Goal: Transaction & Acquisition: Purchase product/service

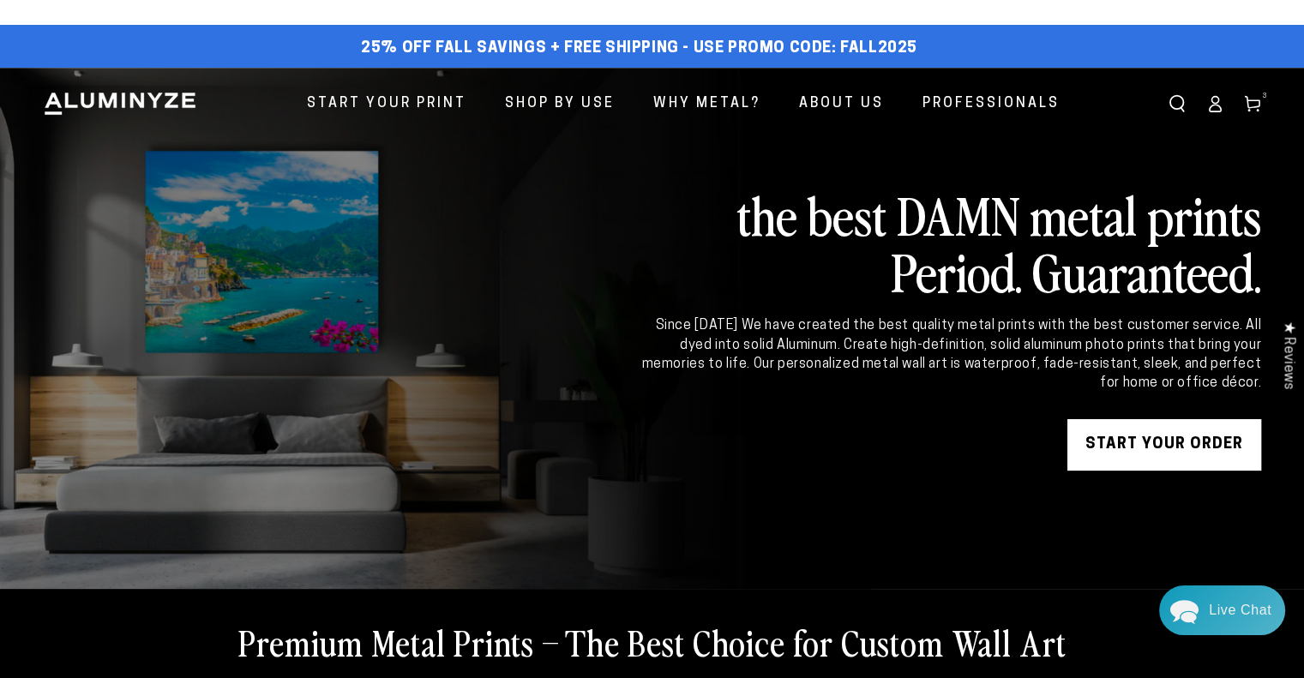
click at [1183, 453] on link "START YOUR Order" at bounding box center [1164, 444] width 194 height 51
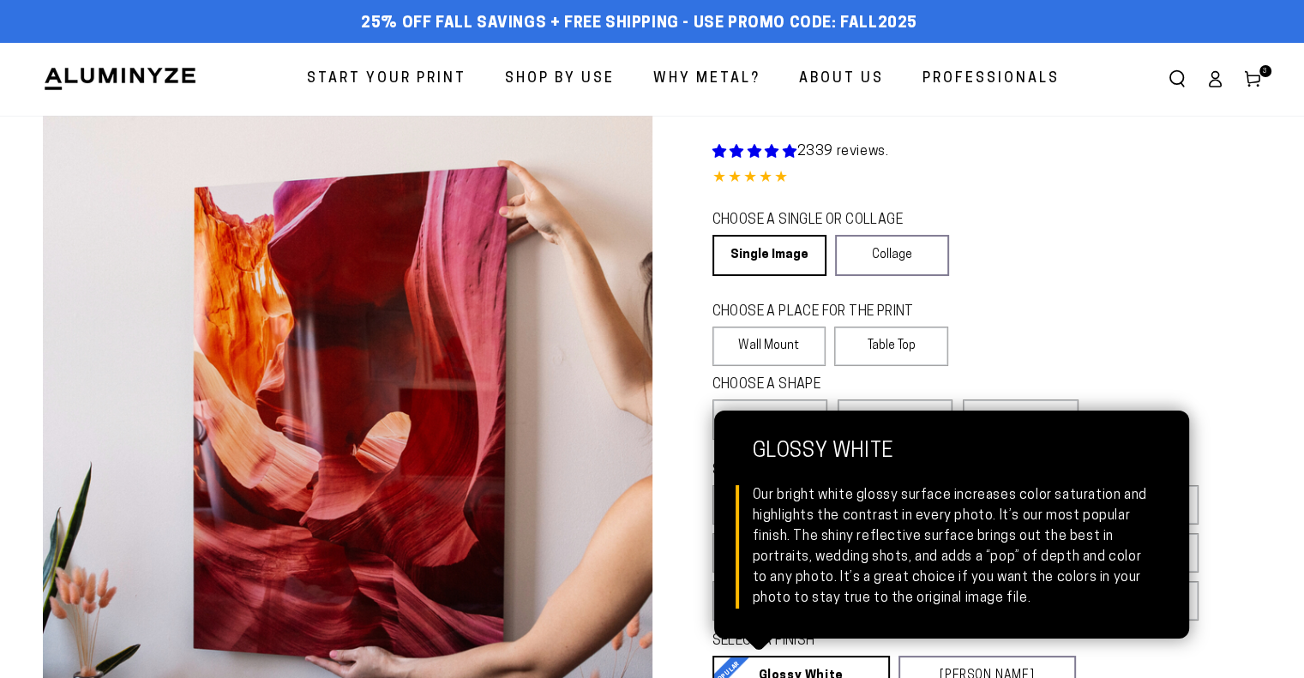
select select "**********"
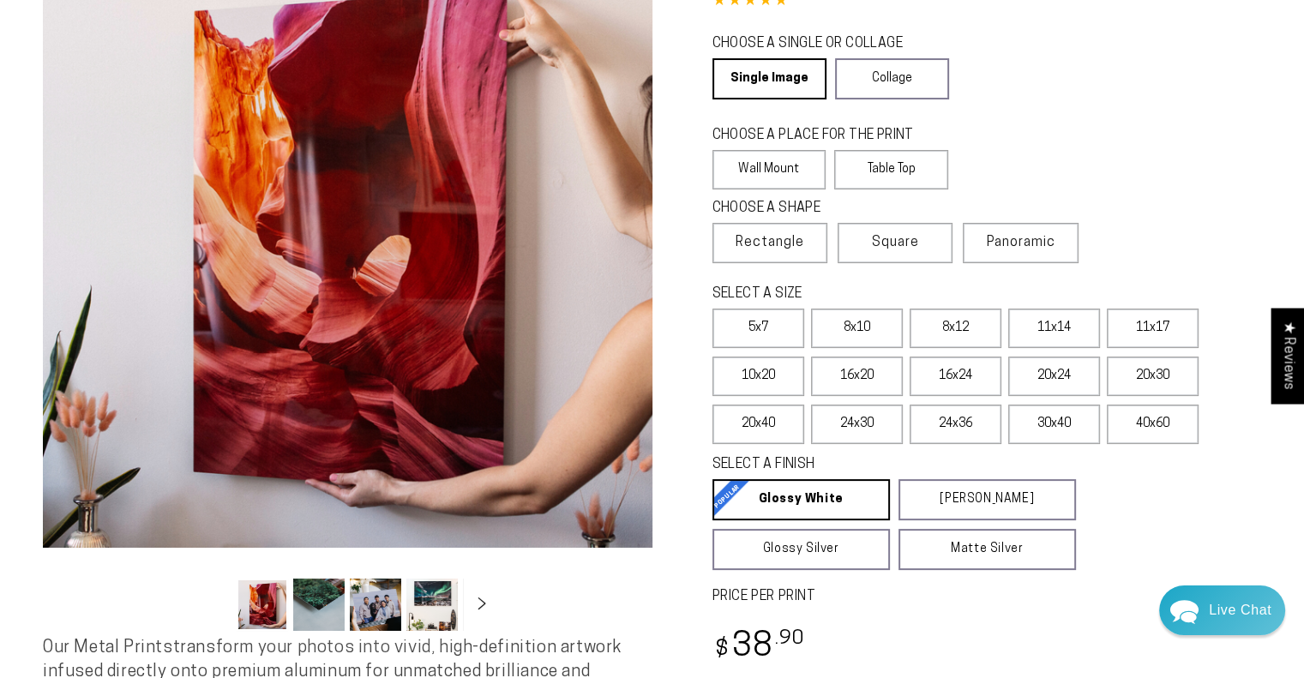
scroll to position [177, 0]
click at [1158, 425] on label "40x60" at bounding box center [1153, 423] width 92 height 39
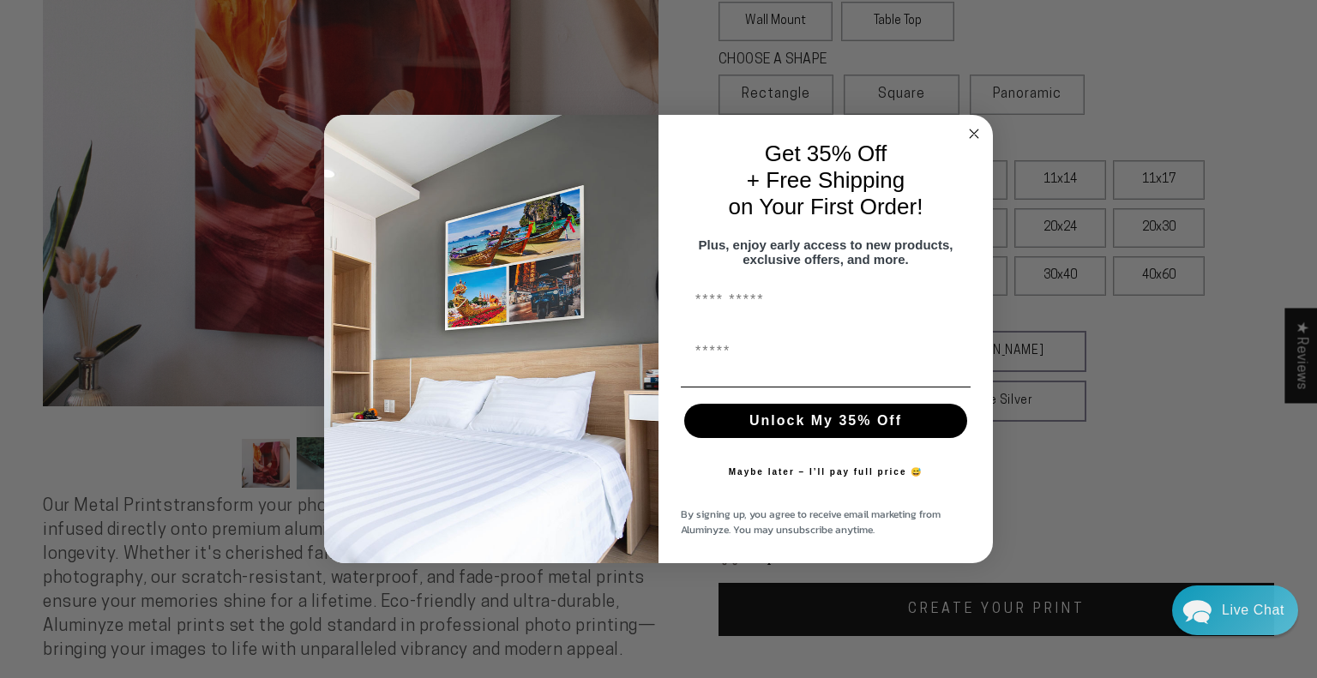
click at [976, 124] on circle "Close dialog" at bounding box center [975, 133] width 20 height 20
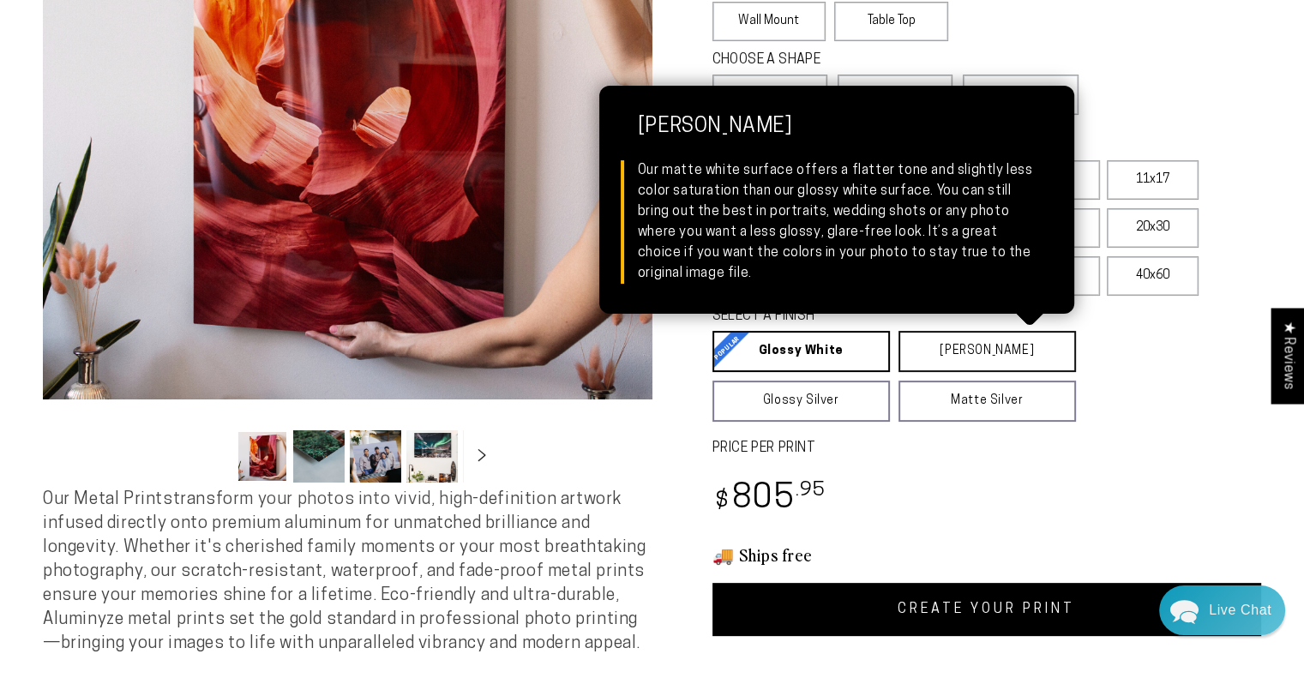
click at [1020, 358] on link "Matte White Matte White Our matte white surface offers a flatter tone and sligh…" at bounding box center [987, 351] width 177 height 41
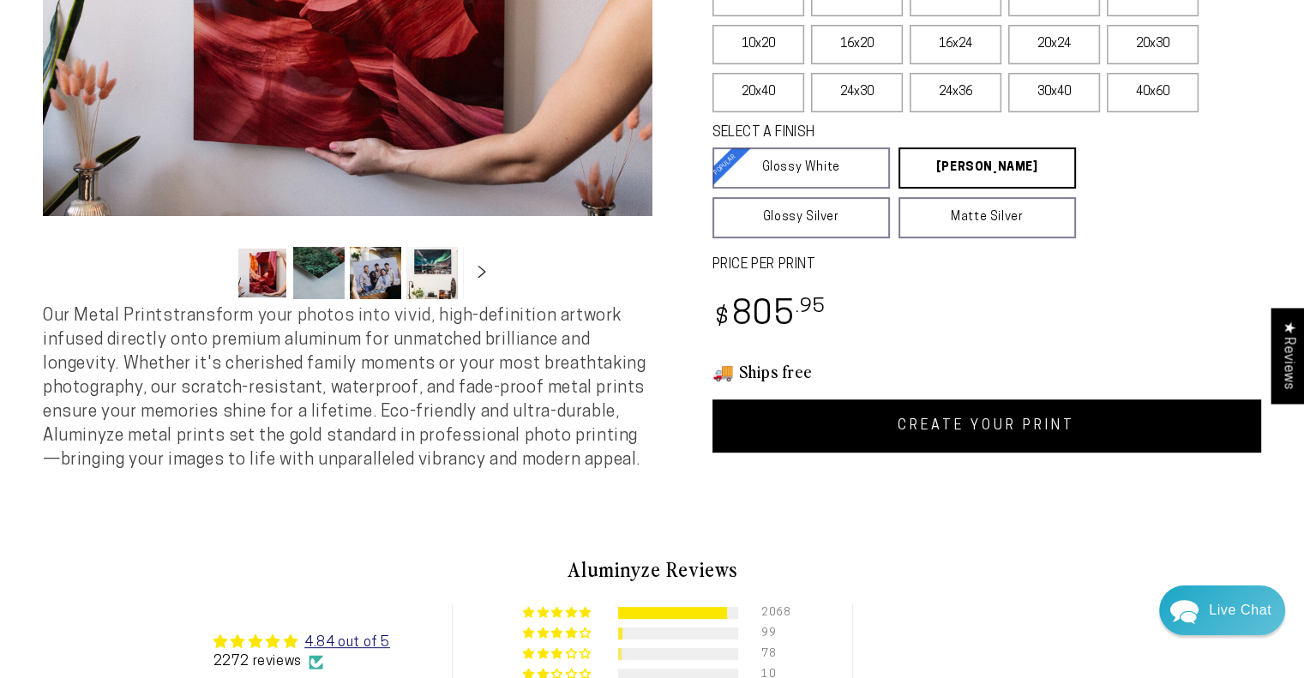
scroll to position [510, 0]
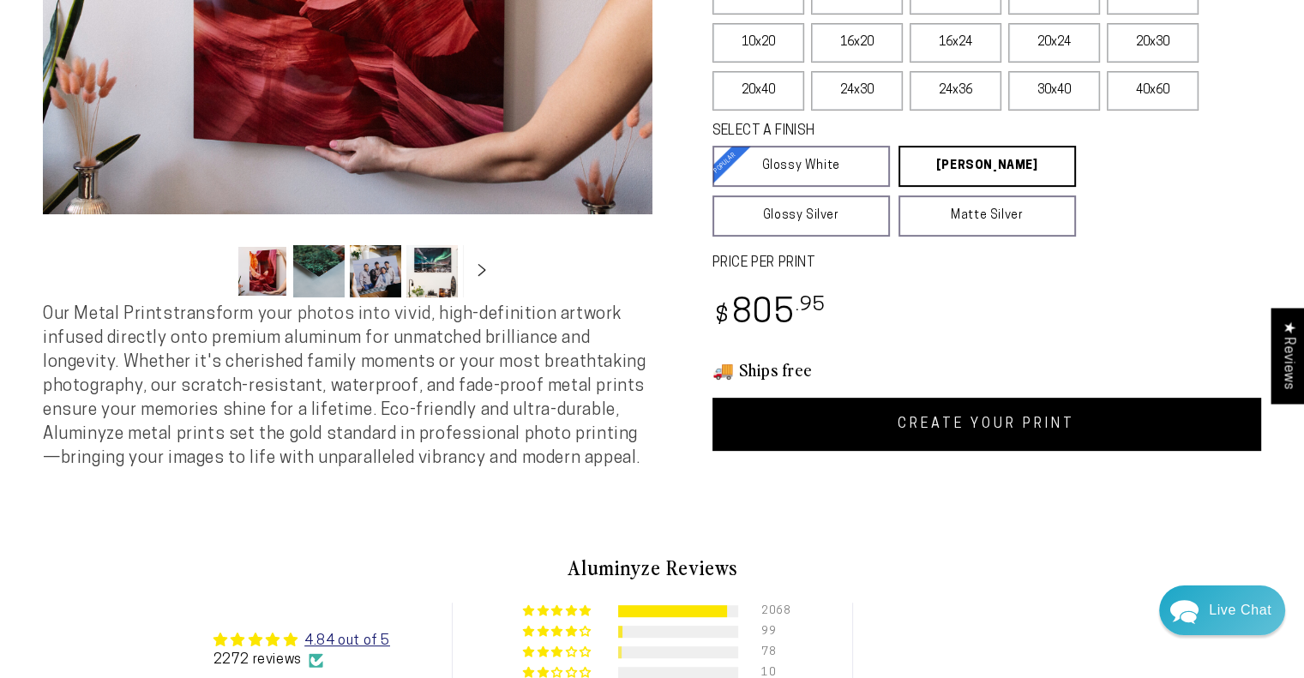
click at [986, 442] on link "CREATE YOUR PRINT" at bounding box center [987, 424] width 550 height 53
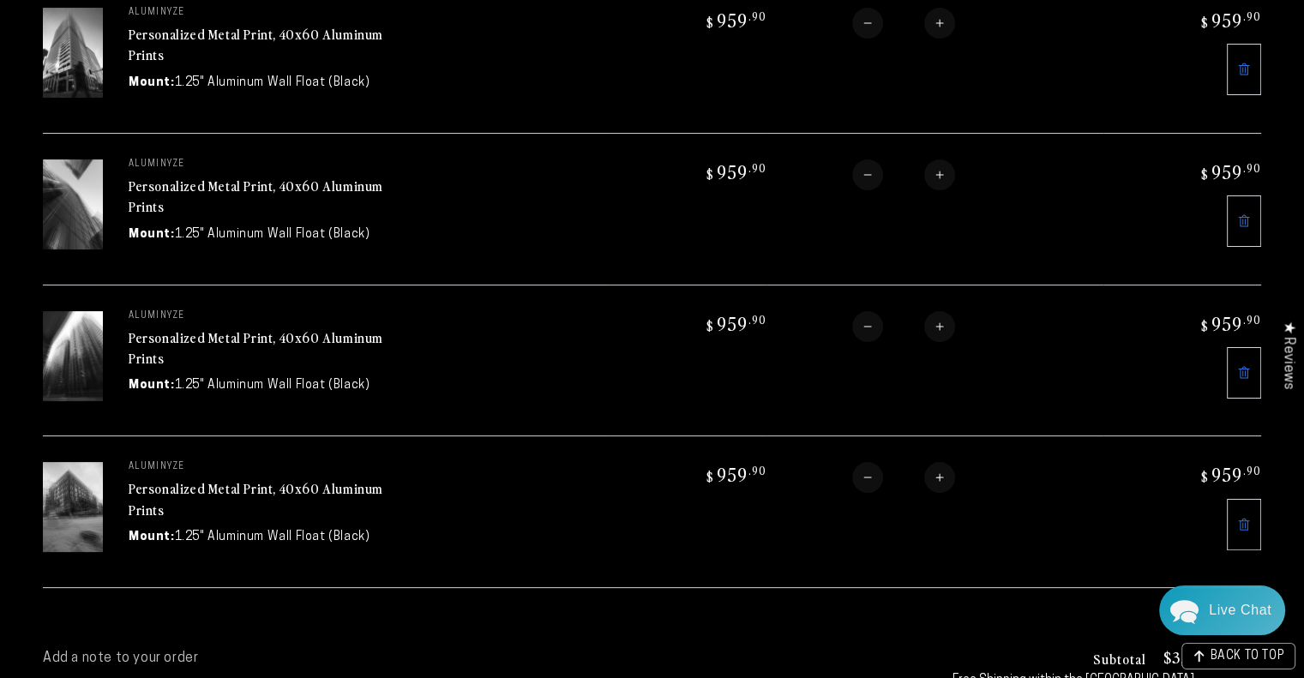
scroll to position [317, 0]
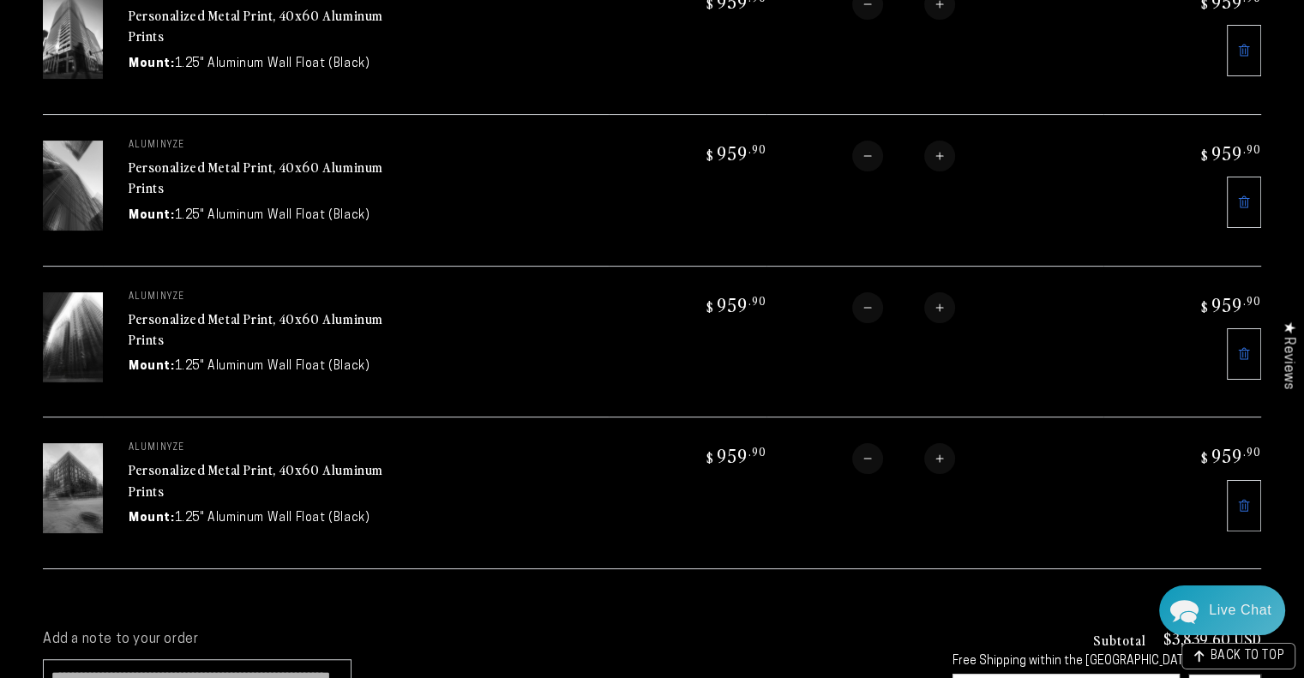
click at [1243, 503] on icon at bounding box center [1244, 505] width 11 height 12
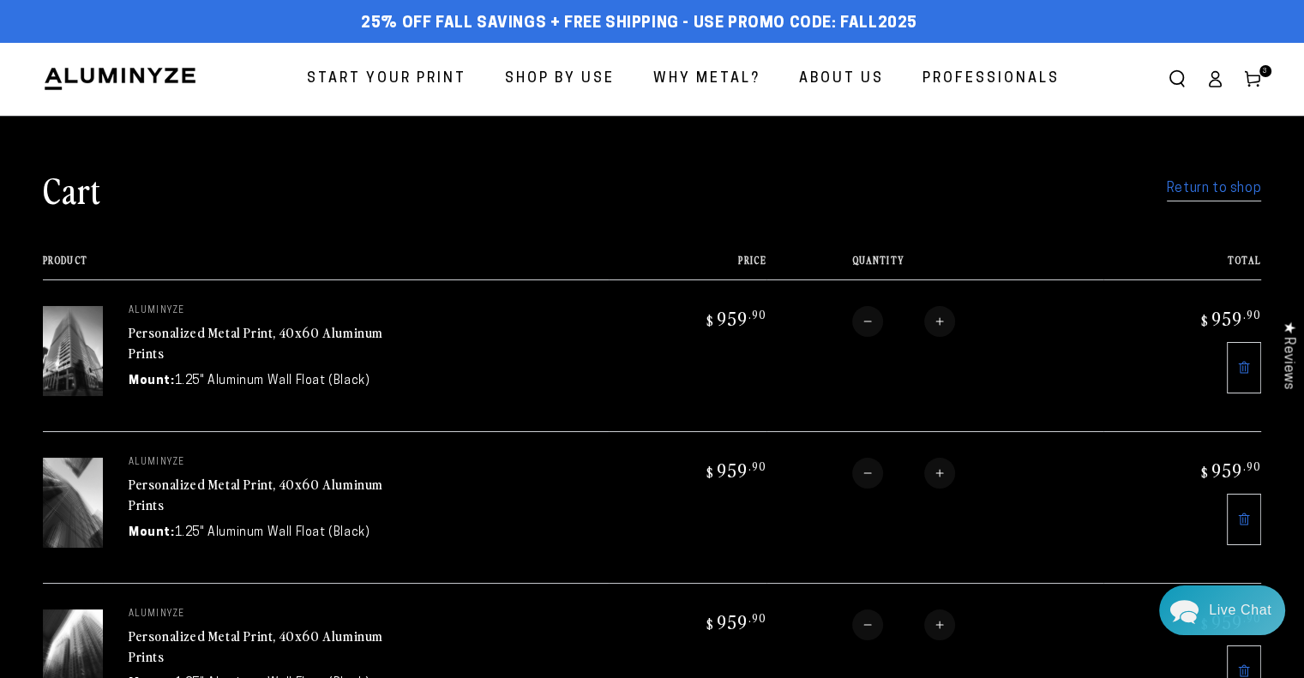
click at [439, 73] on span "Start Your Print" at bounding box center [386, 79] width 159 height 25
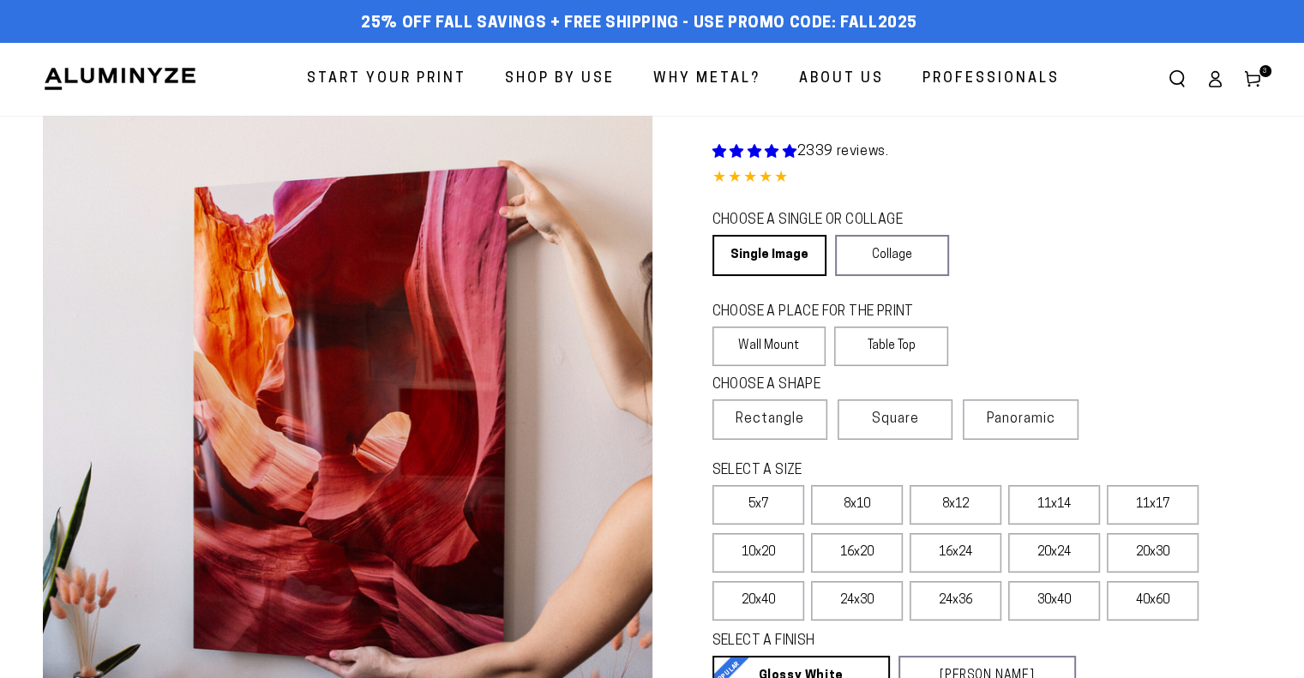
select select "**********"
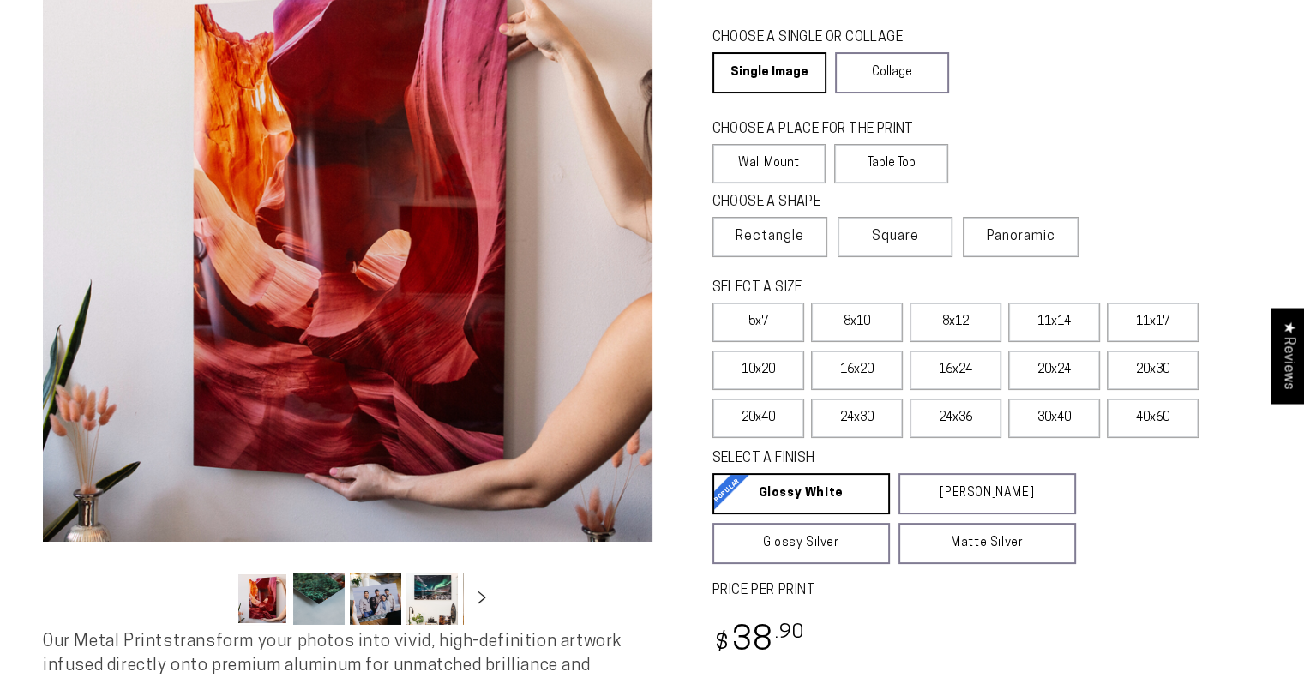
scroll to position [186, 0]
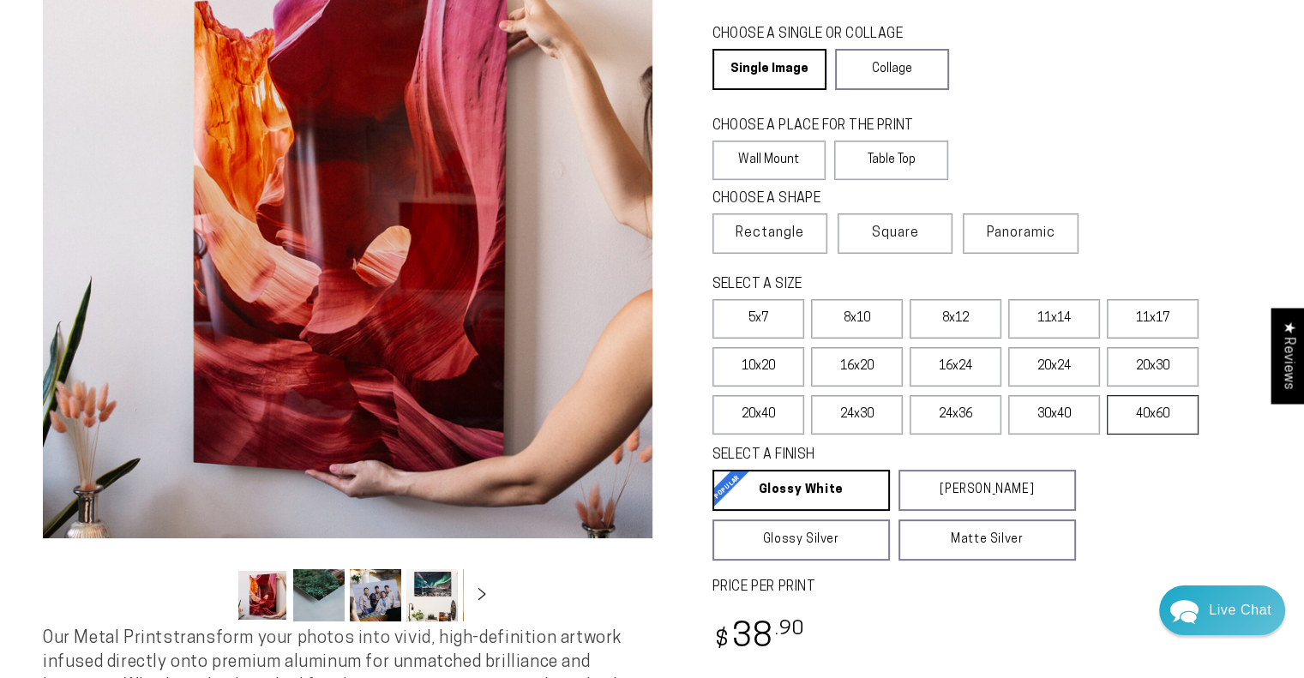
click at [1157, 428] on label "40x60" at bounding box center [1153, 414] width 92 height 39
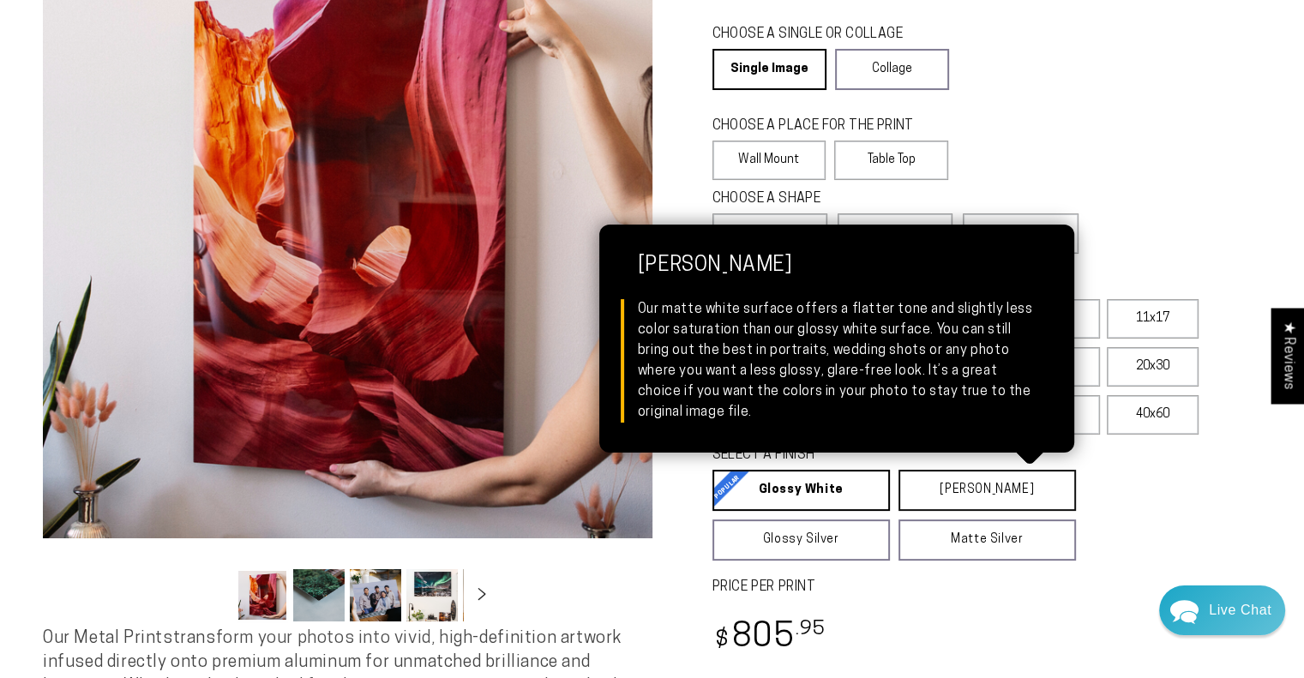
click at [1017, 495] on link "Matte White Matte White Our matte white surface offers a flatter tone and sligh…" at bounding box center [987, 490] width 177 height 41
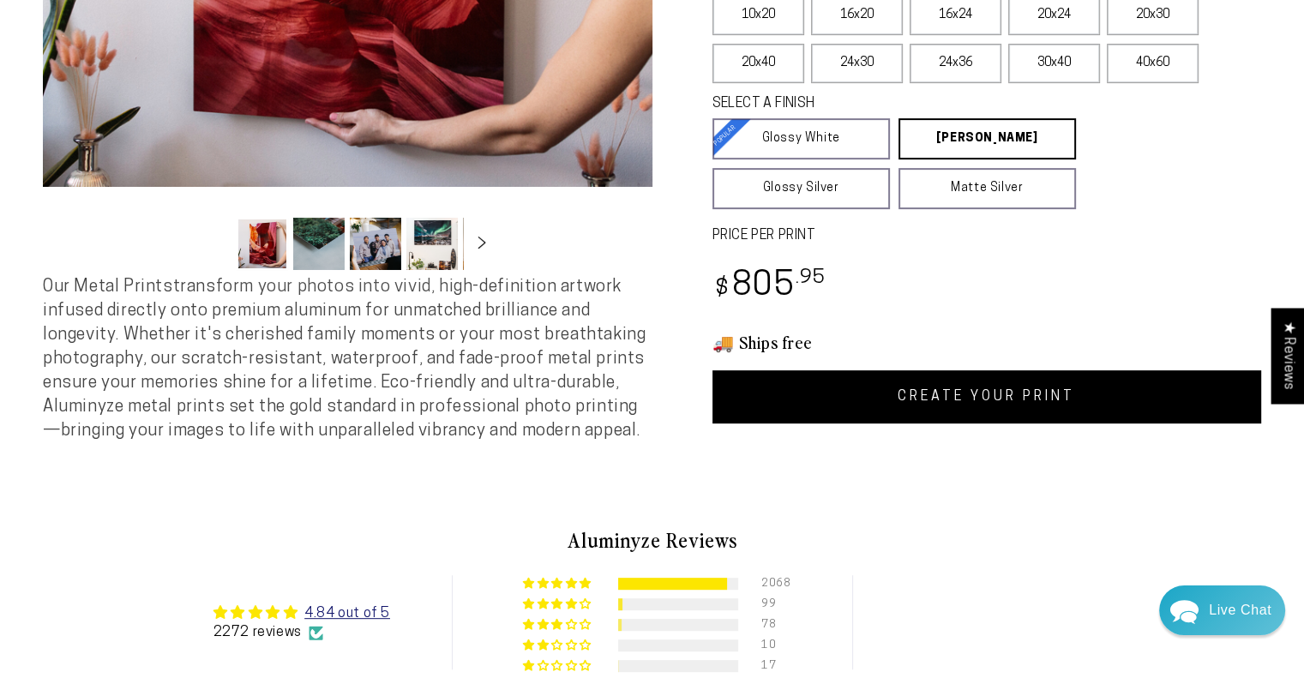
scroll to position [539, 0]
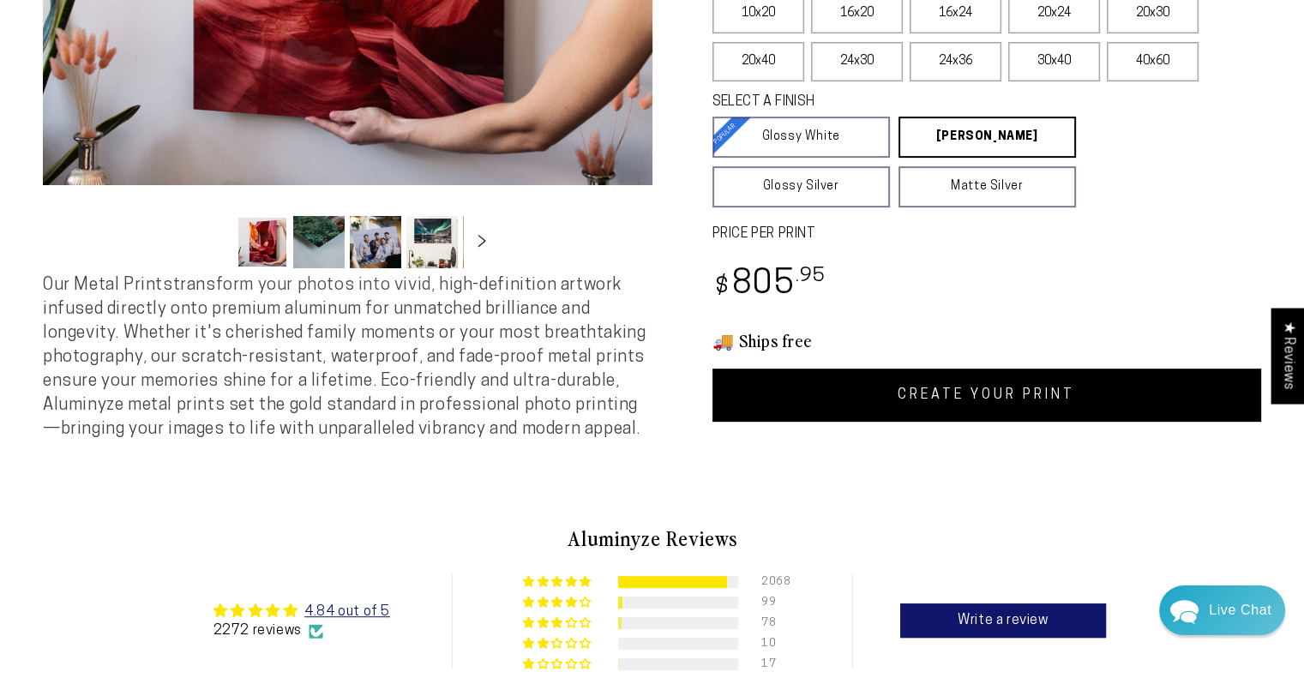
click at [1010, 405] on link "CREATE YOUR PRINT" at bounding box center [987, 395] width 550 height 53
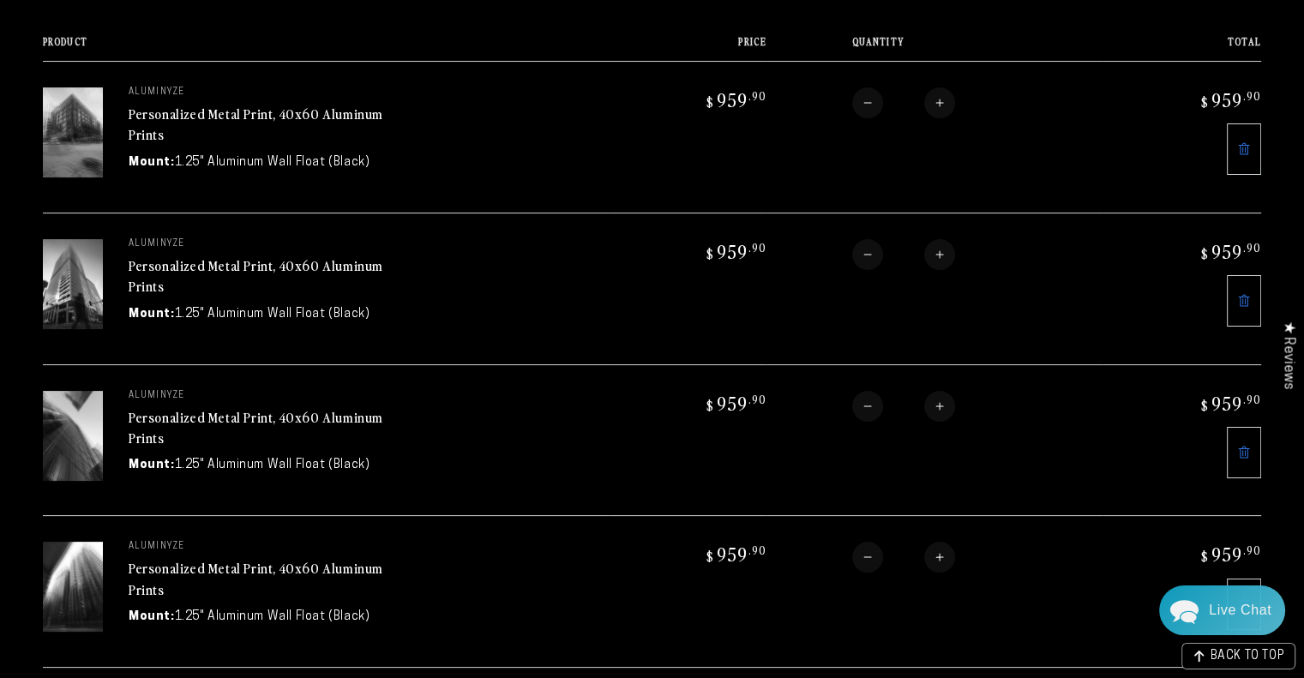
scroll to position [217, 0]
click at [1242, 145] on icon at bounding box center [1244, 151] width 11 height 12
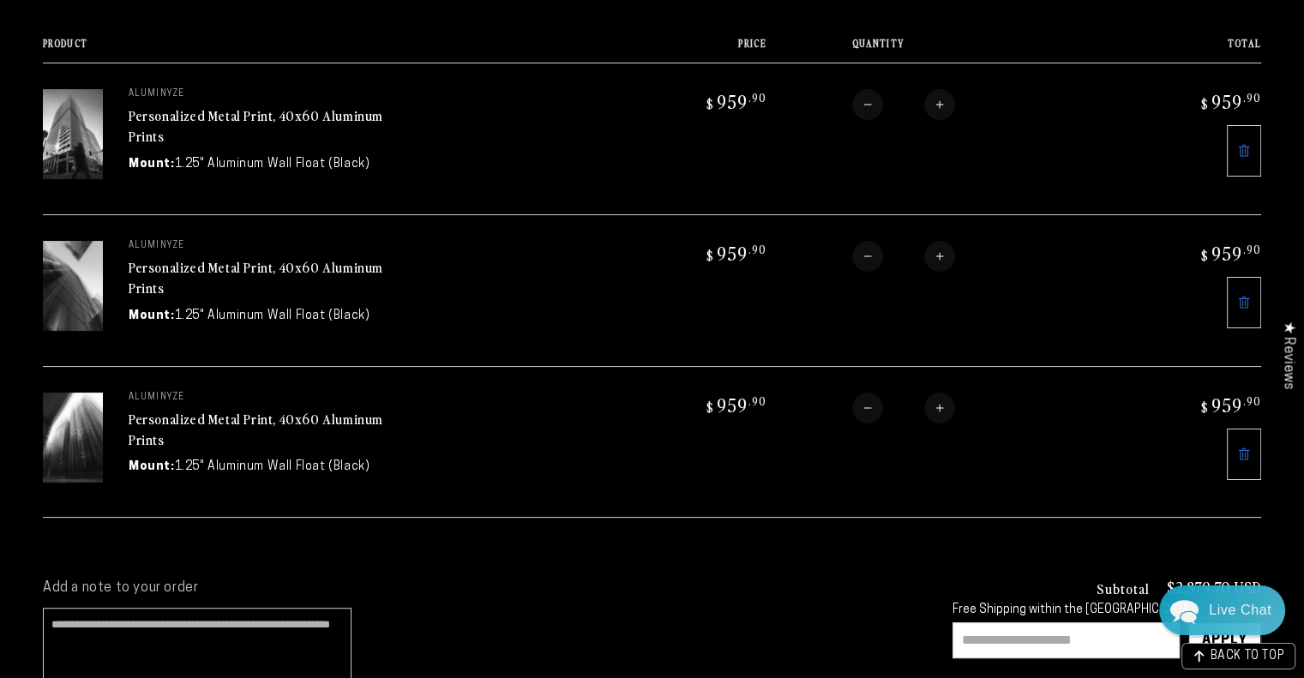
scroll to position [0, 0]
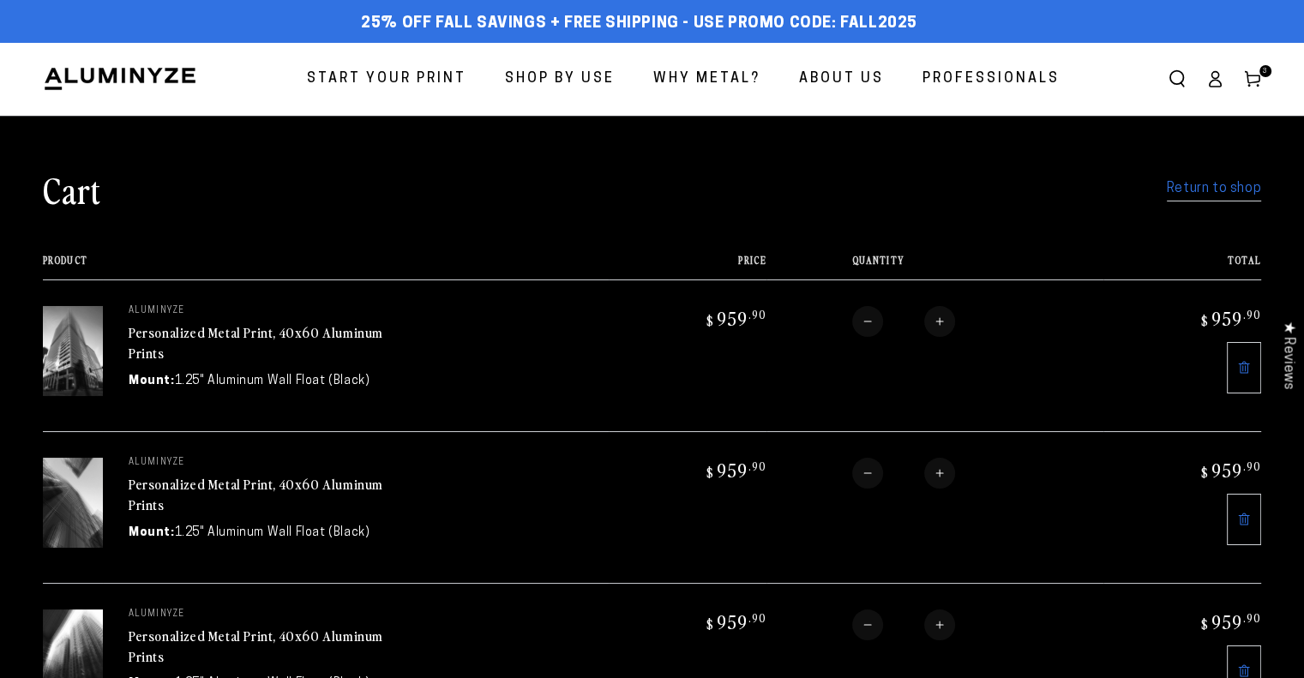
click at [454, 78] on span "Start Your Print" at bounding box center [386, 79] width 159 height 25
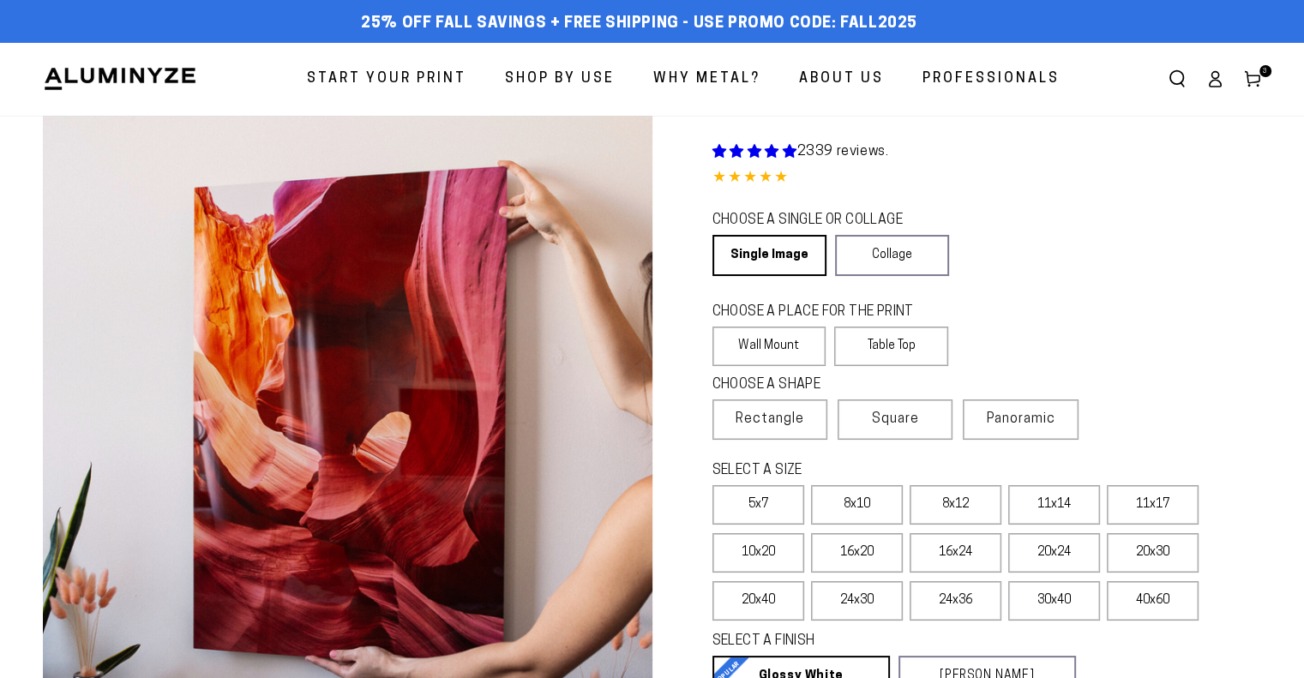
select select "**********"
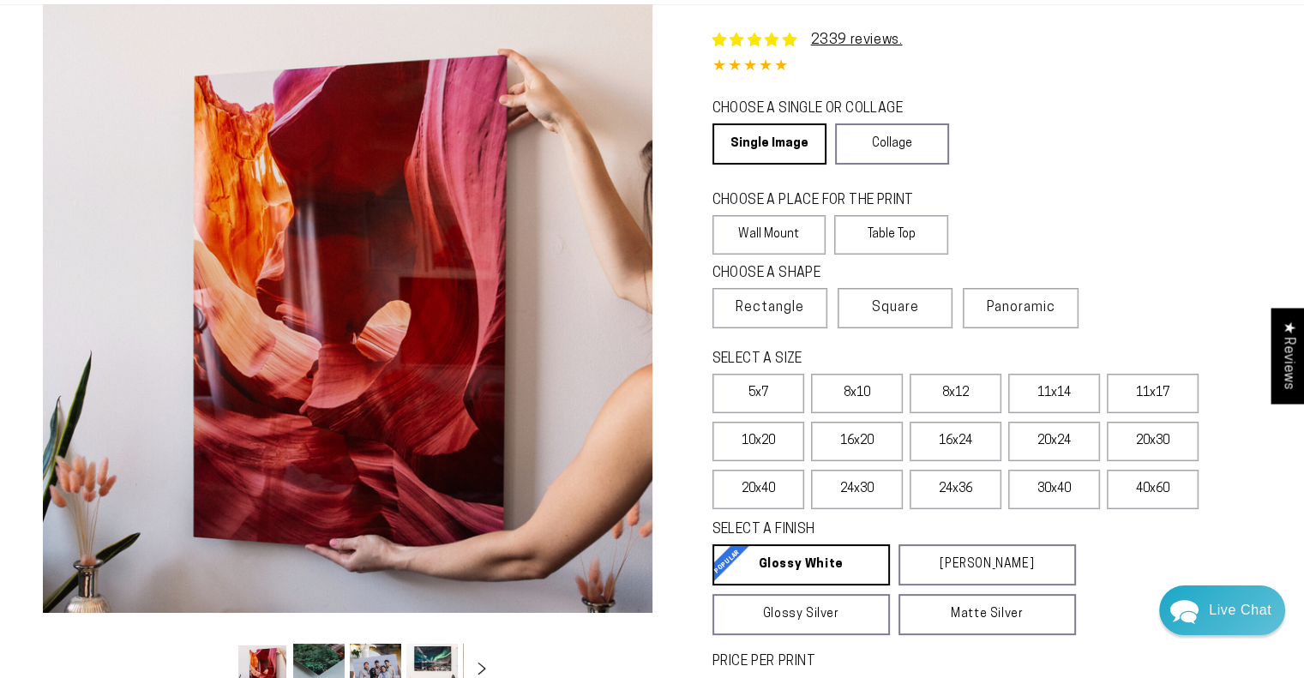
scroll to position [113, 0]
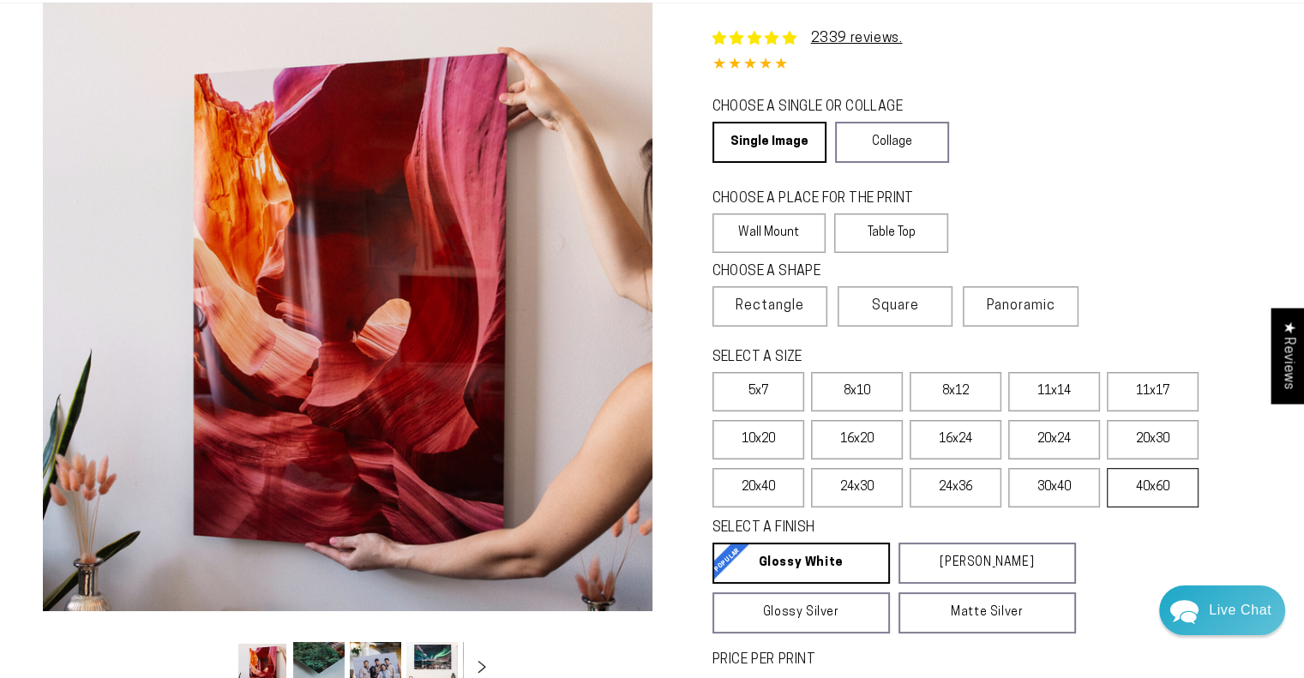
click at [1163, 497] on label "40x60" at bounding box center [1153, 487] width 92 height 39
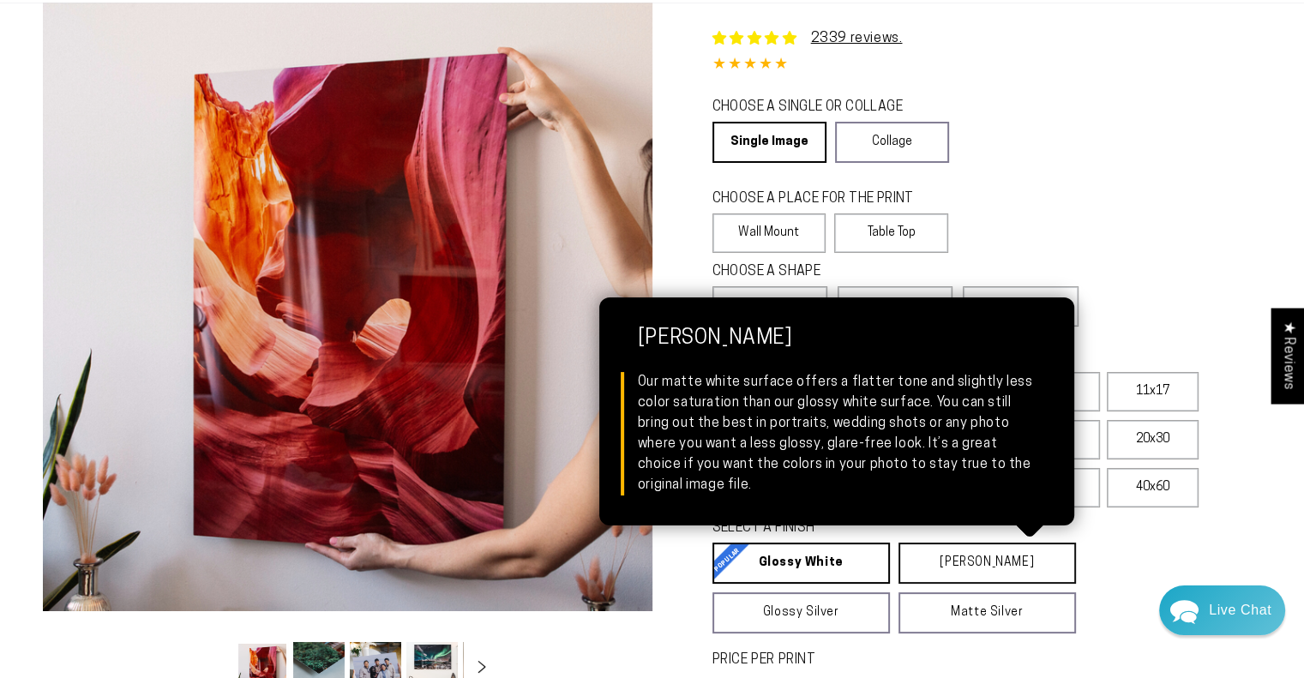
click at [993, 560] on link "Matte White Matte White Our matte white surface offers a flatter tone and sligh…" at bounding box center [987, 563] width 177 height 41
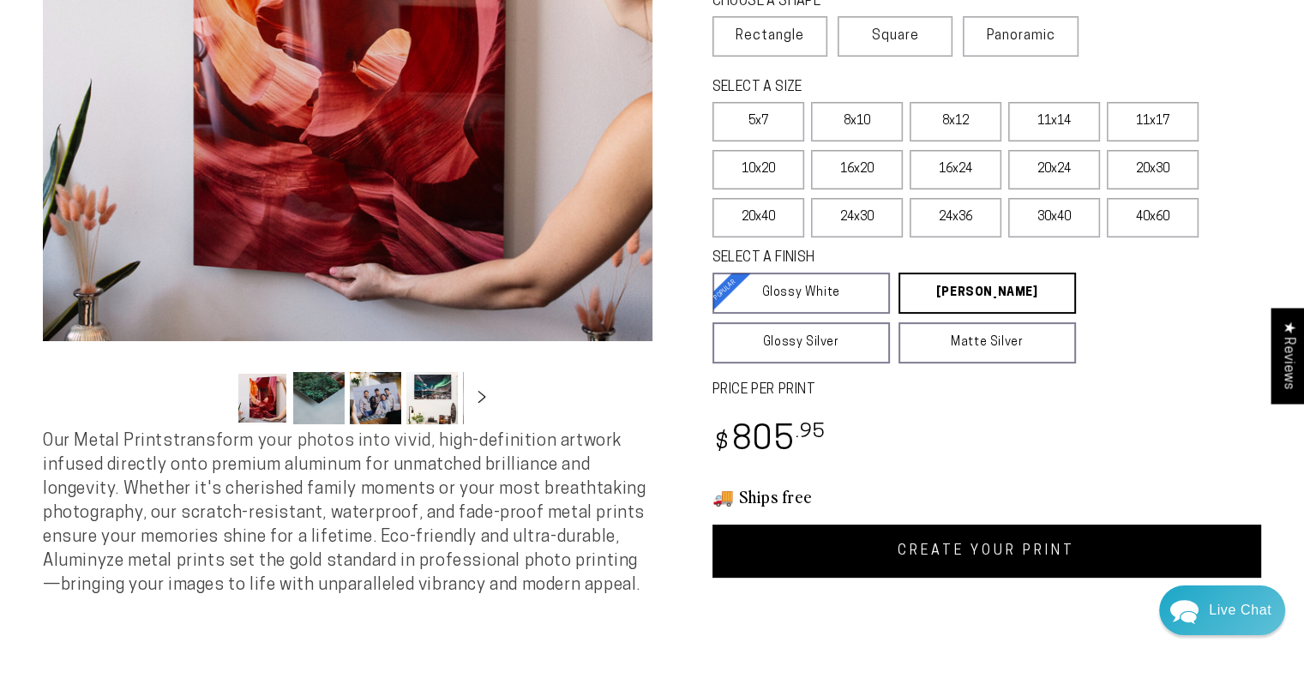
scroll to position [388, 0]
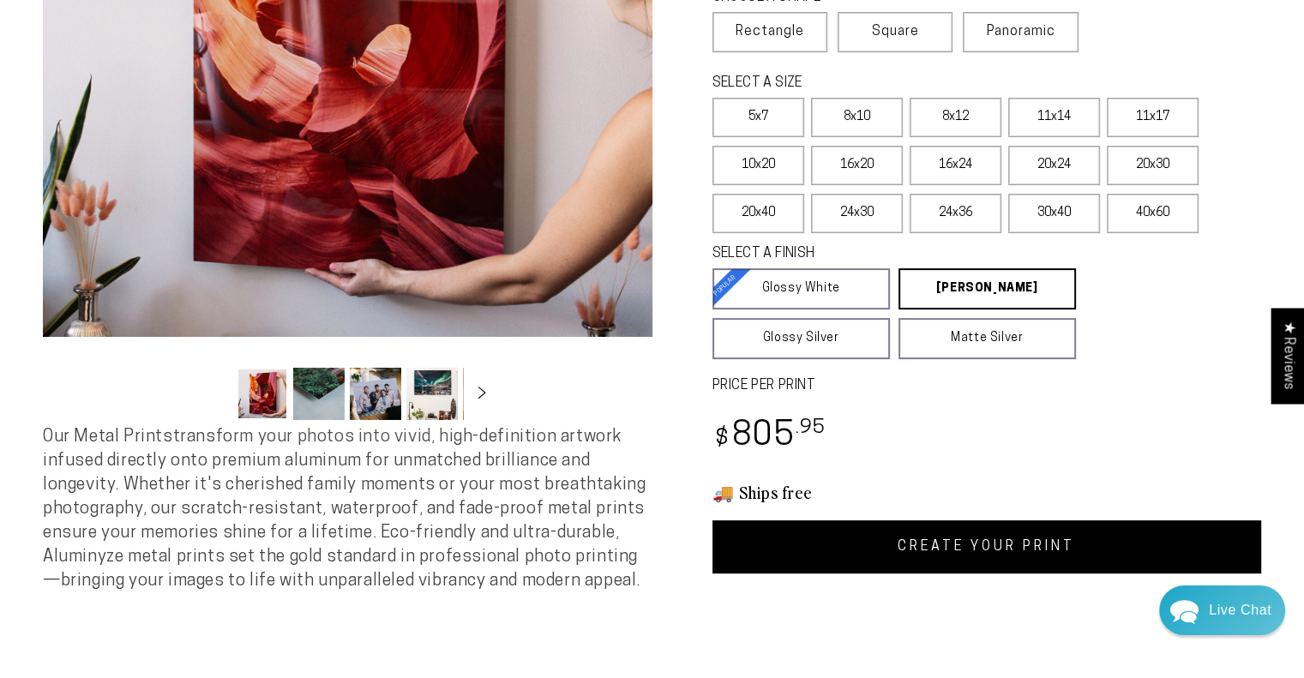
click at [1005, 539] on link "CREATE YOUR PRINT" at bounding box center [987, 546] width 550 height 53
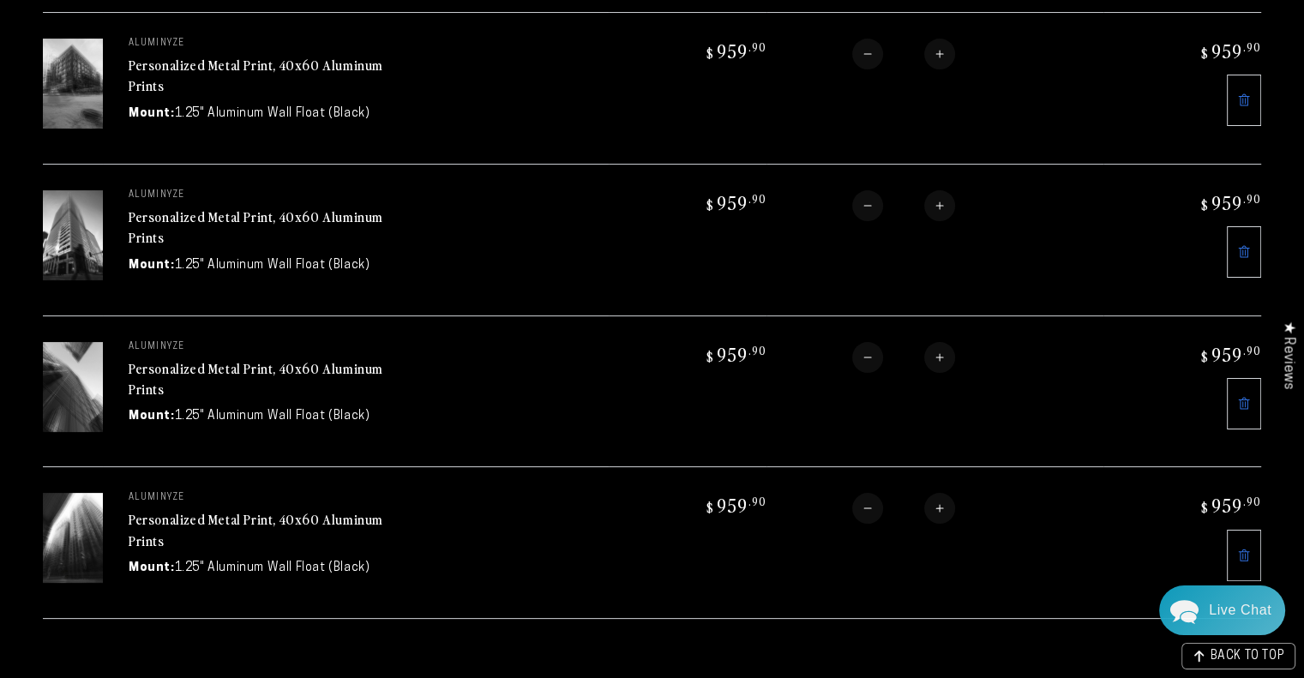
scroll to position [267, 0]
click at [1250, 391] on link at bounding box center [1244, 404] width 34 height 51
click at [1244, 406] on link at bounding box center [1244, 404] width 34 height 51
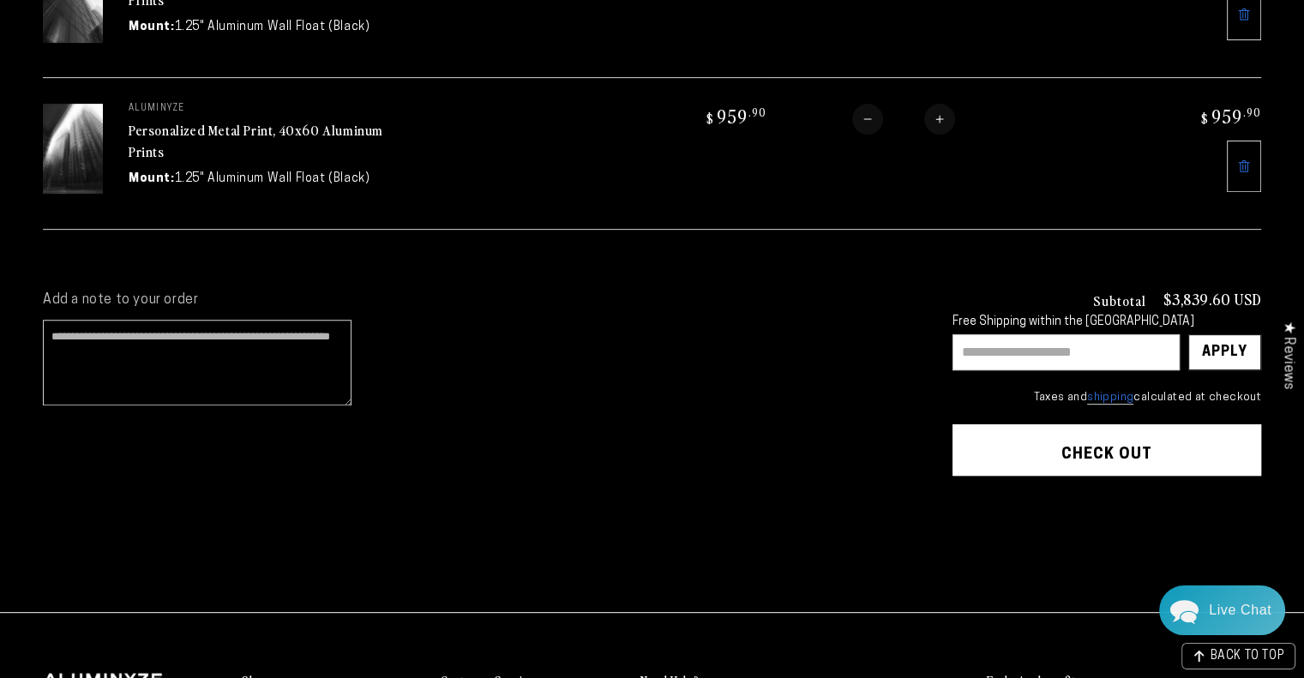
click at [1255, 151] on link at bounding box center [1244, 166] width 34 height 51
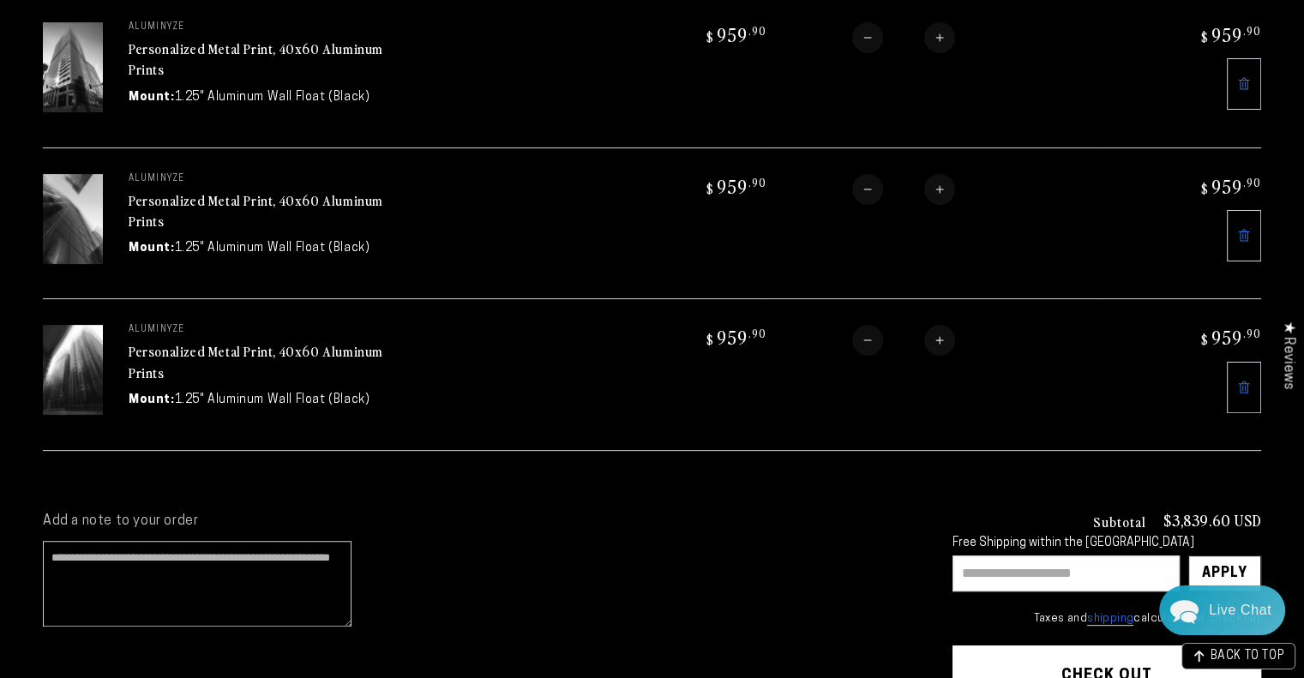
click at [871, 333] on button "Decrease quantity for Personalized Metal Print, 40x60 Aluminum Prints" at bounding box center [867, 340] width 31 height 31
type input "*"
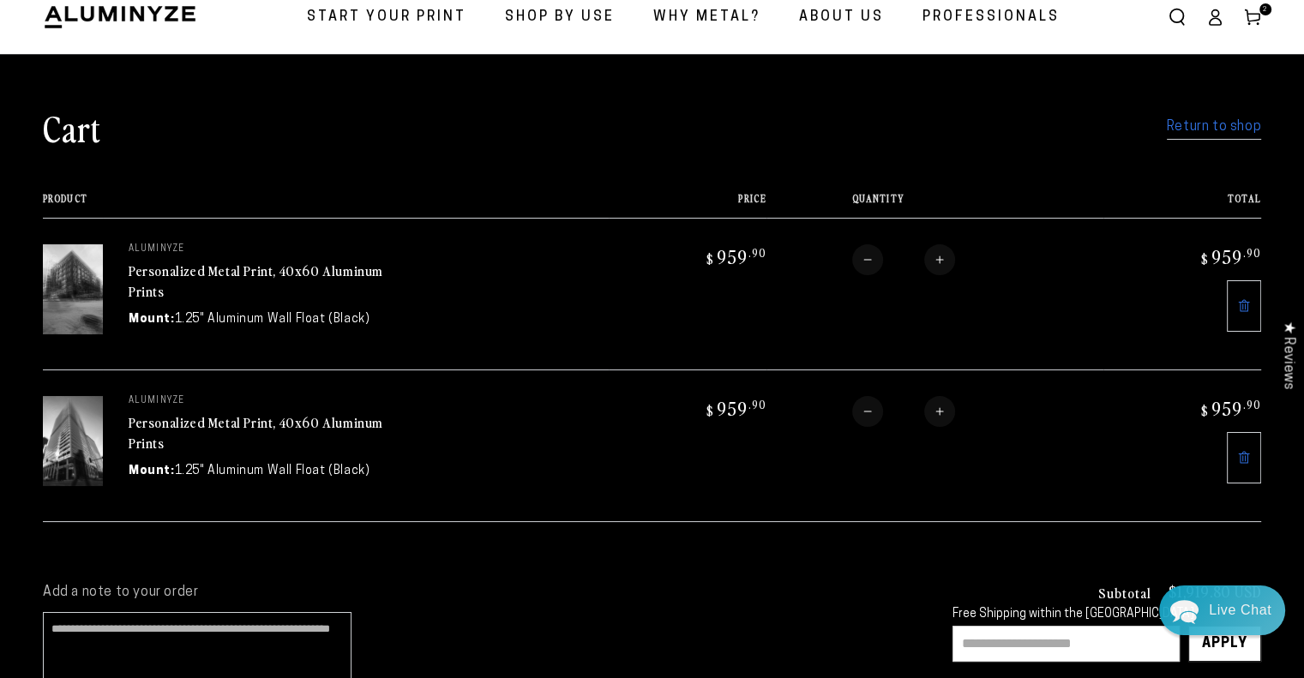
scroll to position [61, 0]
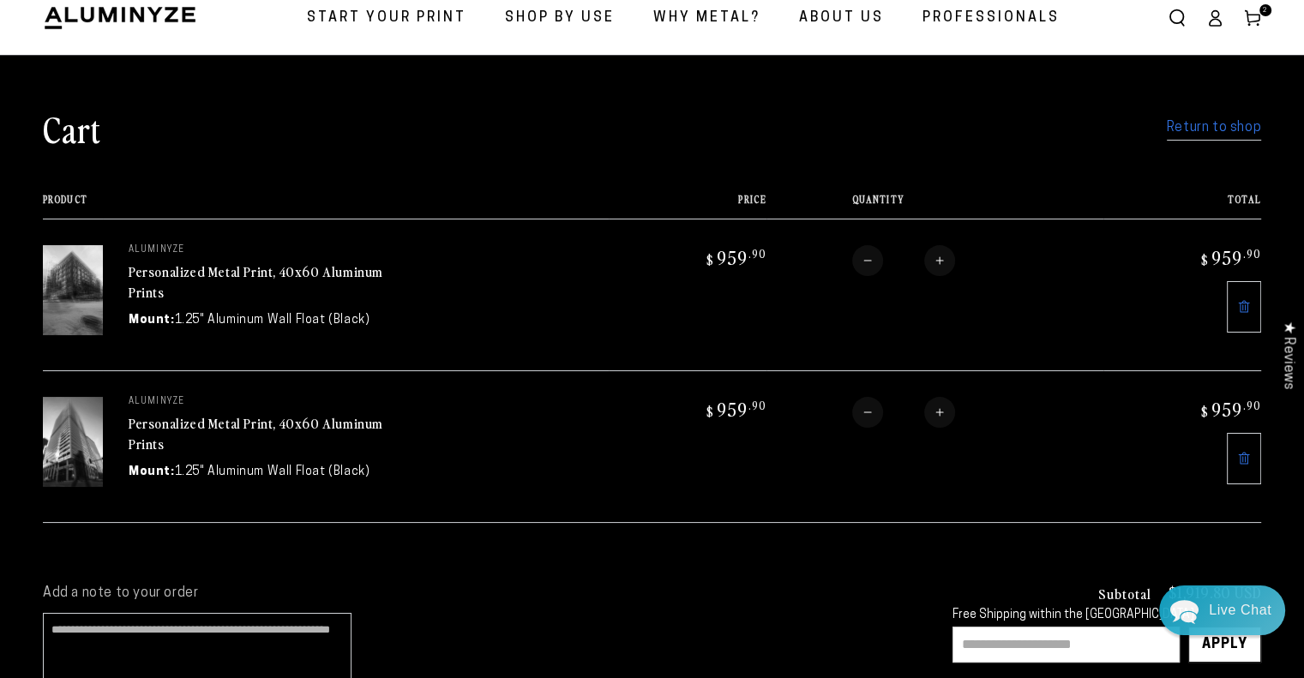
click at [384, 21] on span "Start Your Print" at bounding box center [386, 18] width 159 height 25
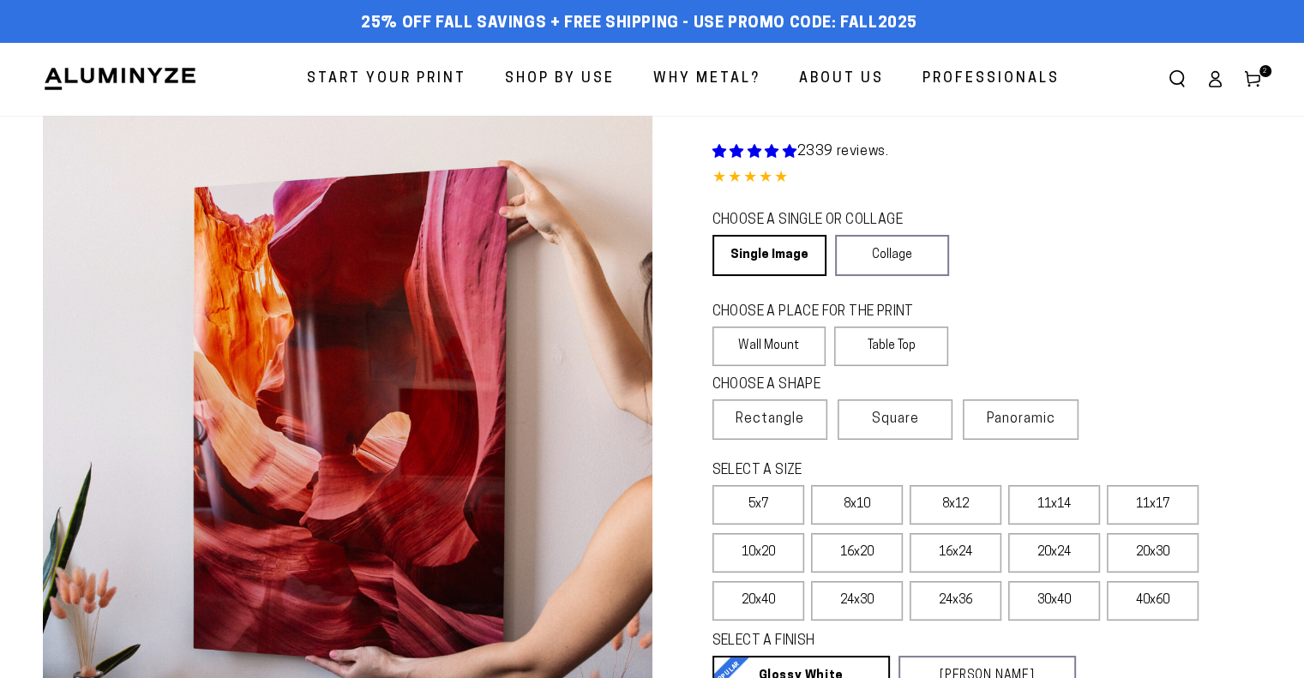
select select "**********"
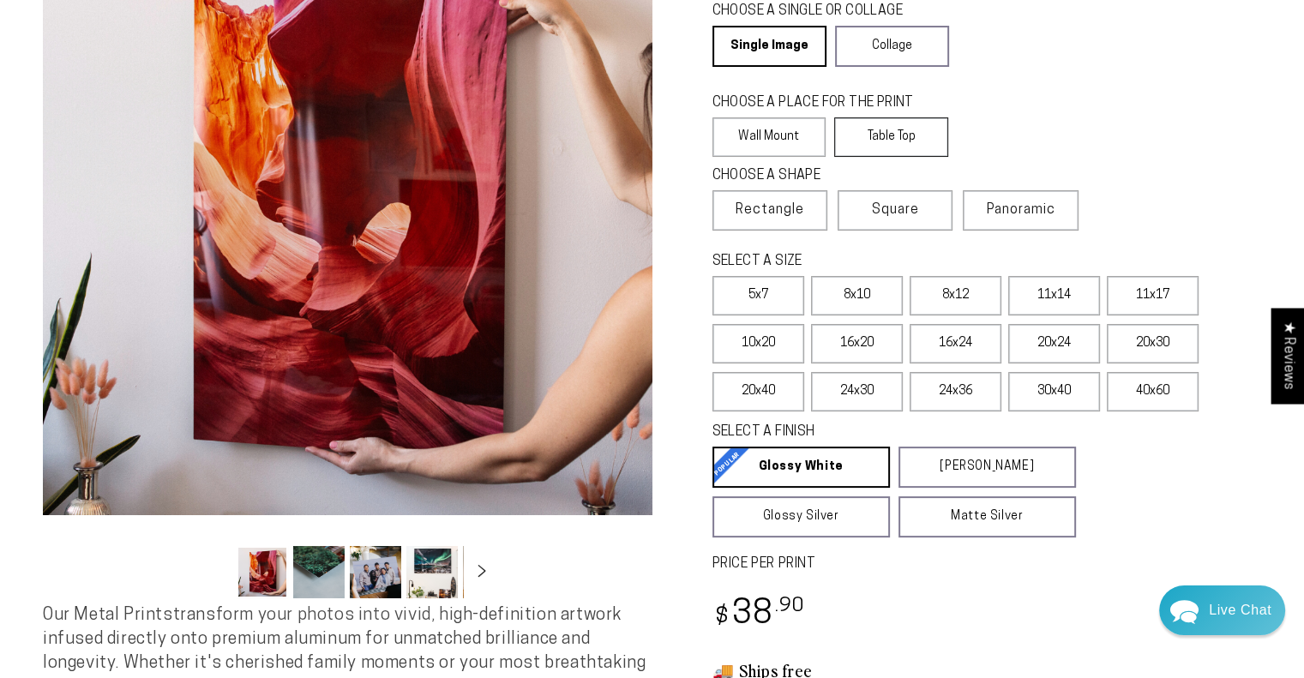
scroll to position [211, 0]
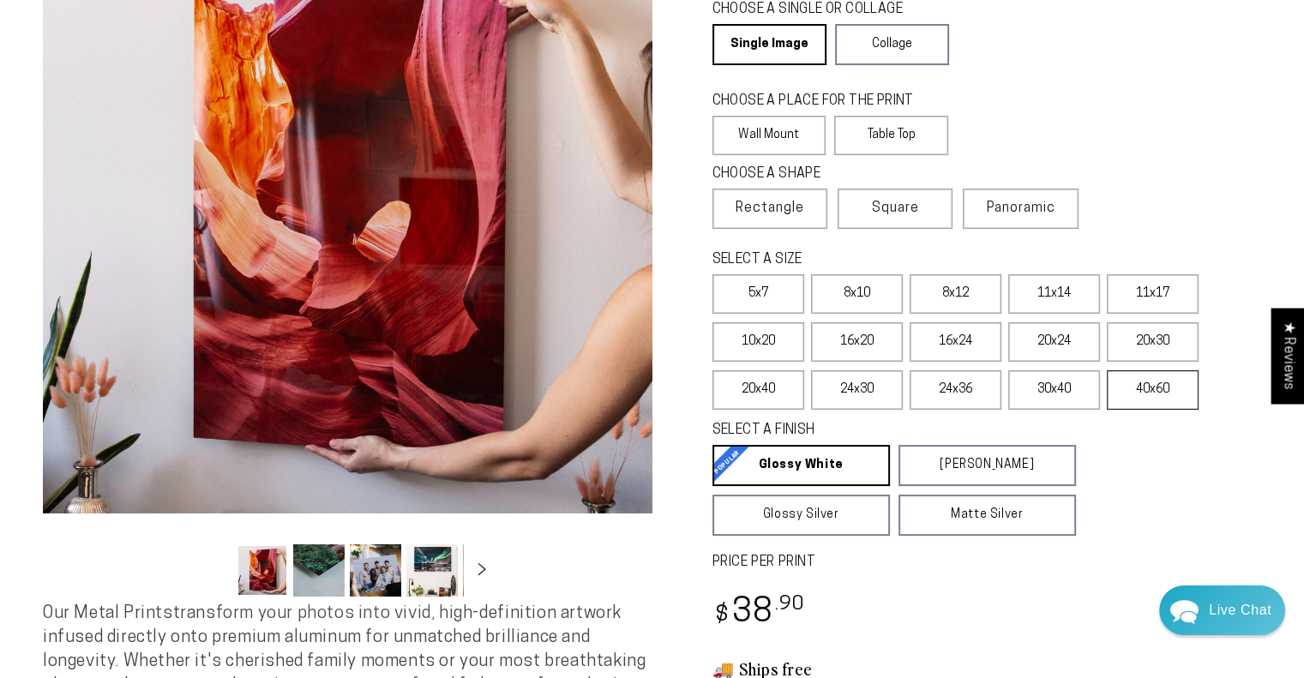
click at [1150, 404] on label "40x60" at bounding box center [1153, 389] width 92 height 39
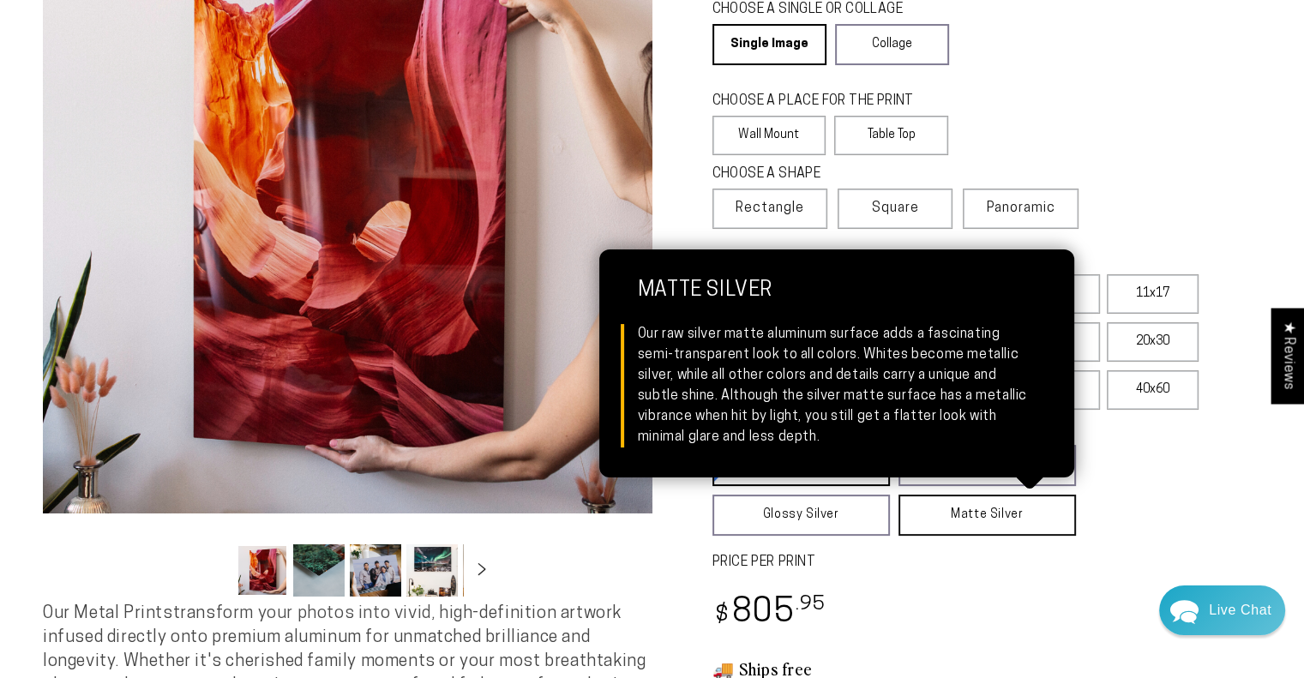
click at [1002, 519] on link "Matte Silver Matte Silver Our raw silver matte aluminum surface adds a fascinat…" at bounding box center [987, 515] width 177 height 41
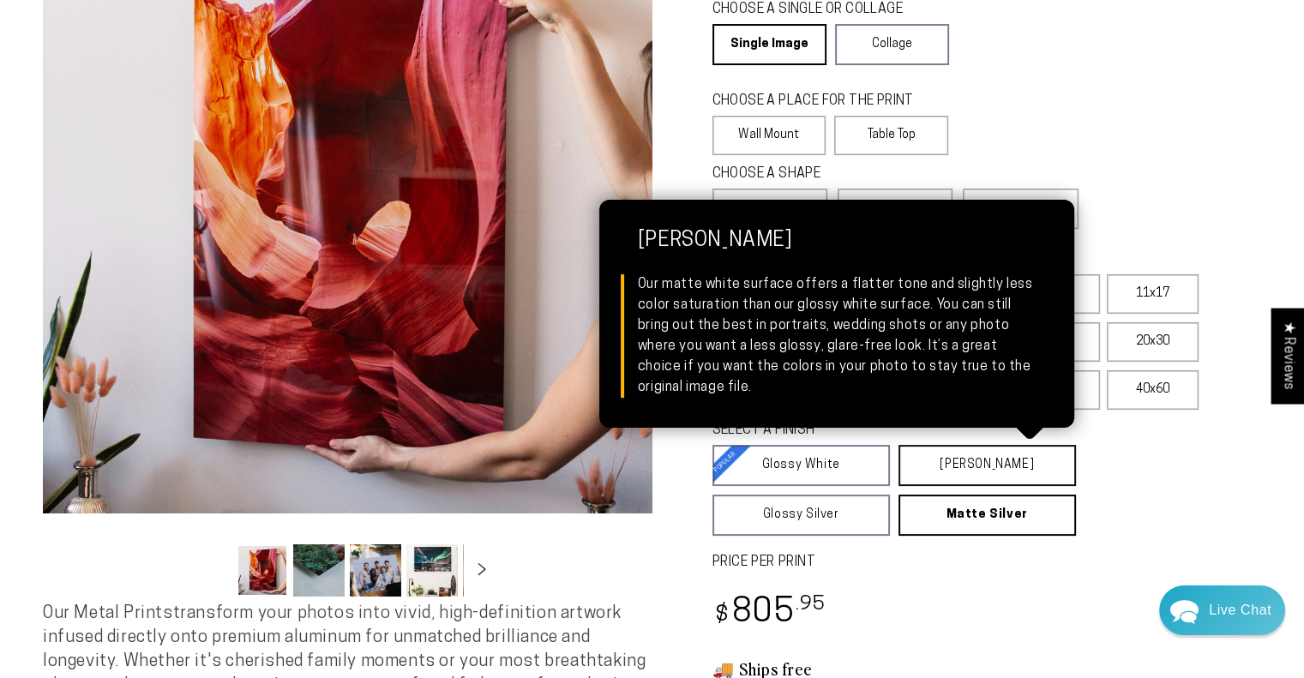
click at [1048, 479] on link "Matte White Matte White Our matte white surface offers a flatter tone and sligh…" at bounding box center [987, 465] width 177 height 41
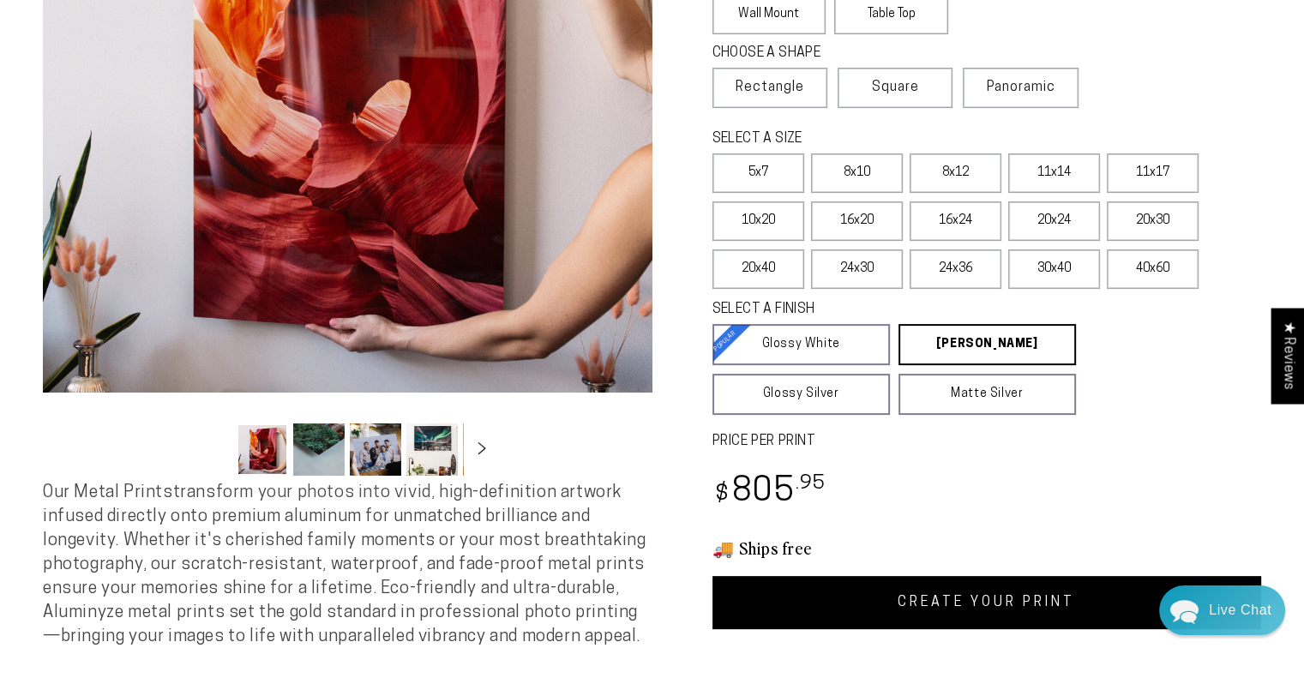
scroll to position [672, 0]
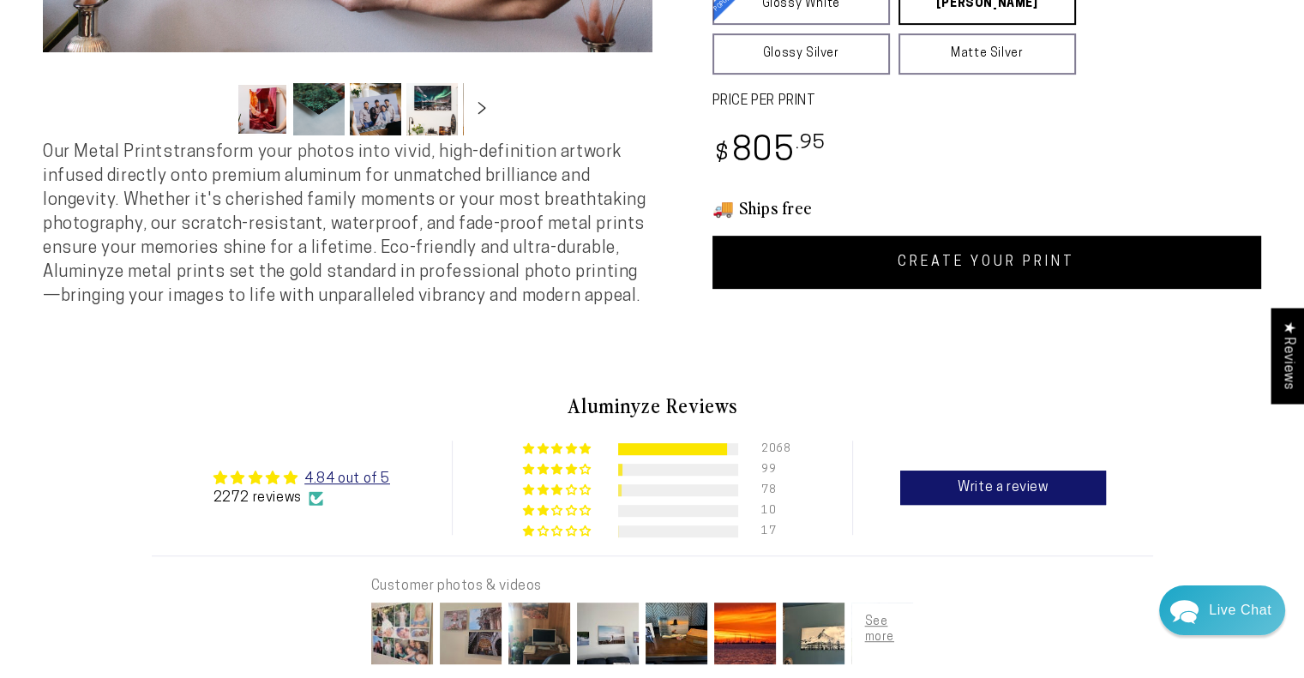
click at [1020, 272] on link "CREATE YOUR PRINT" at bounding box center [987, 262] width 550 height 53
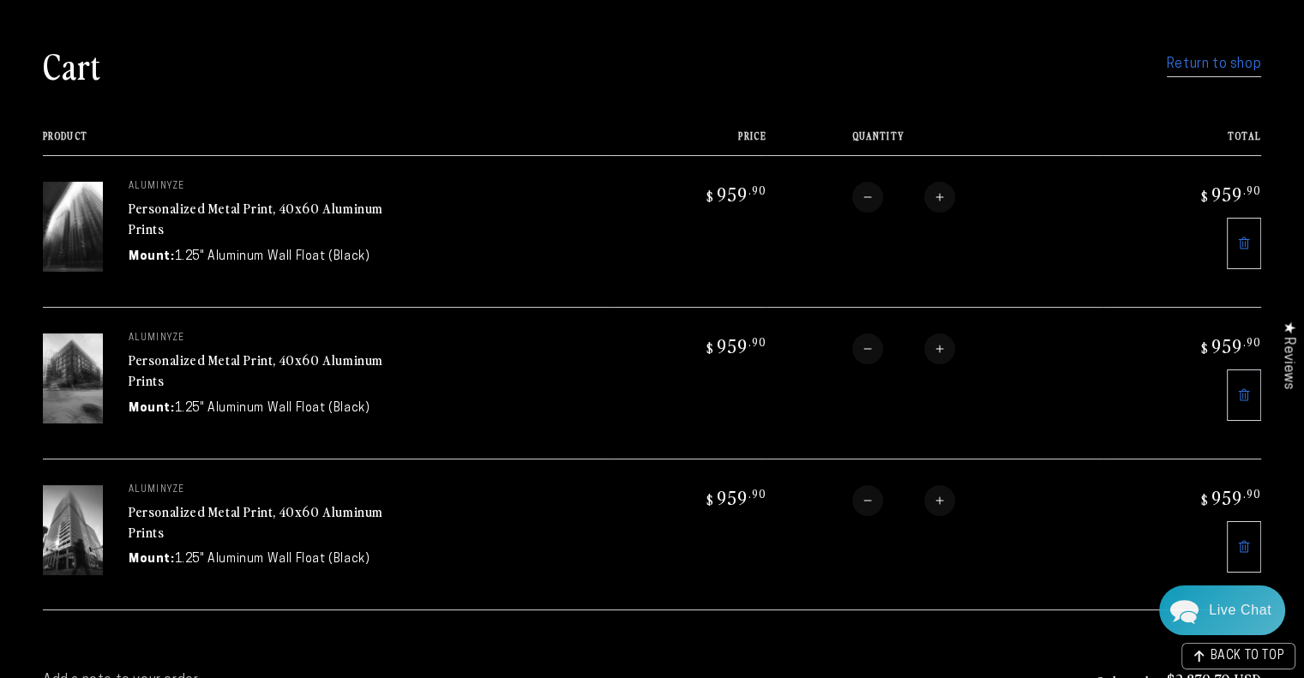
scroll to position [25, 0]
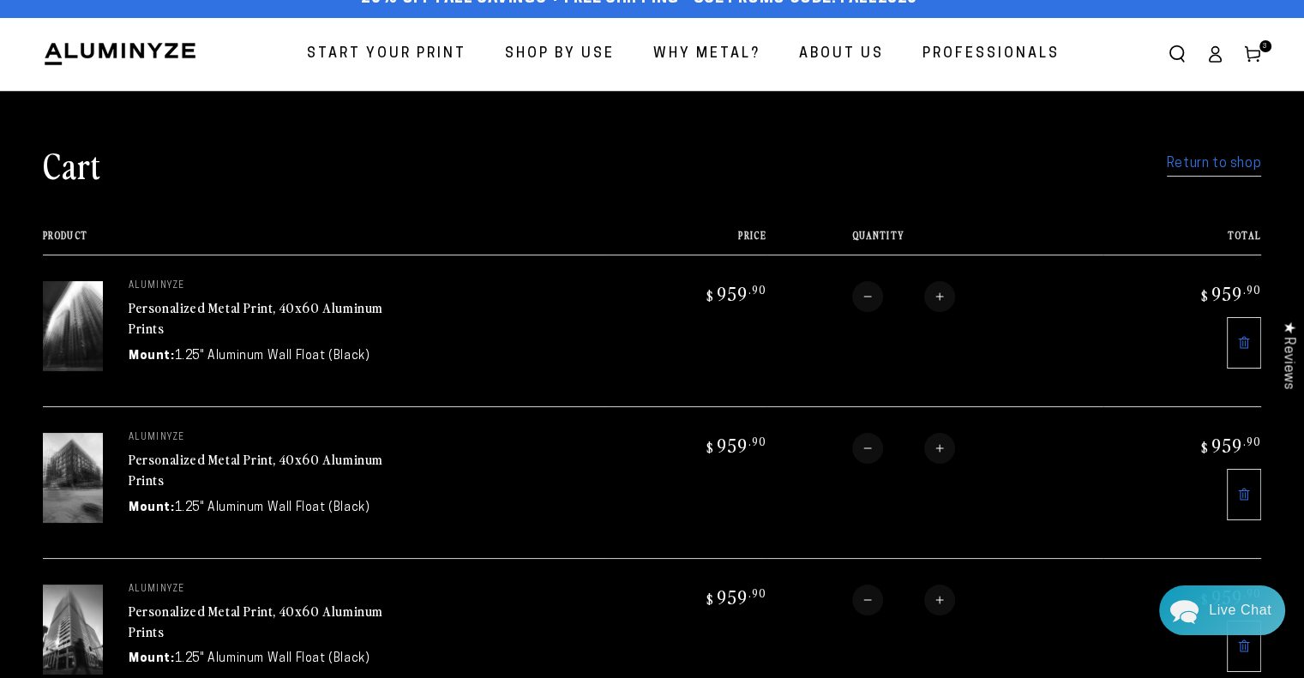
click at [382, 53] on span "Start Your Print" at bounding box center [386, 54] width 159 height 25
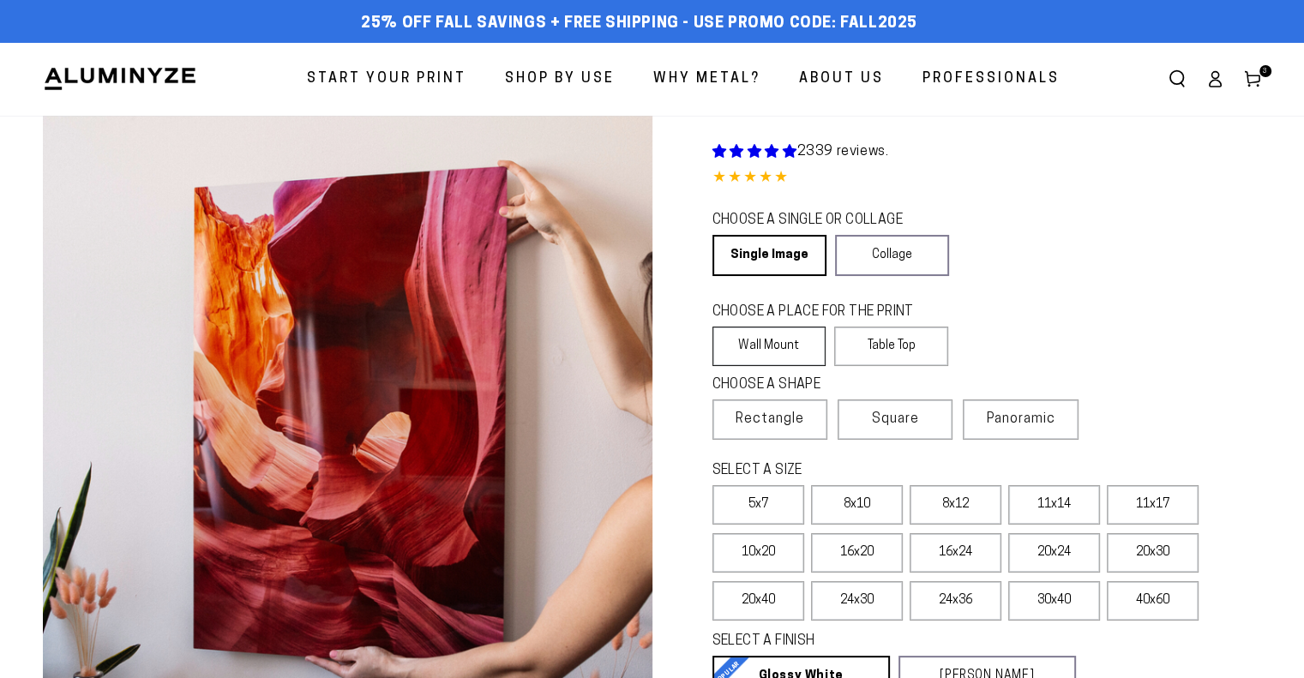
select select "**********"
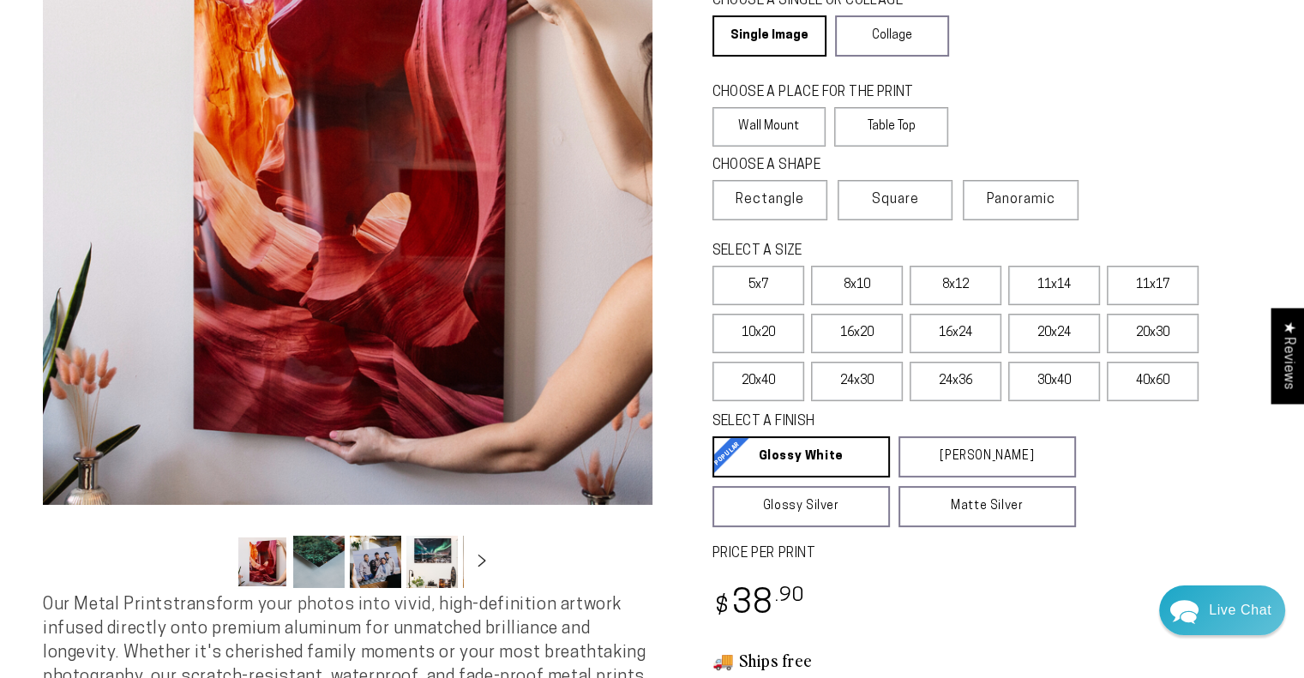
scroll to position [241, 0]
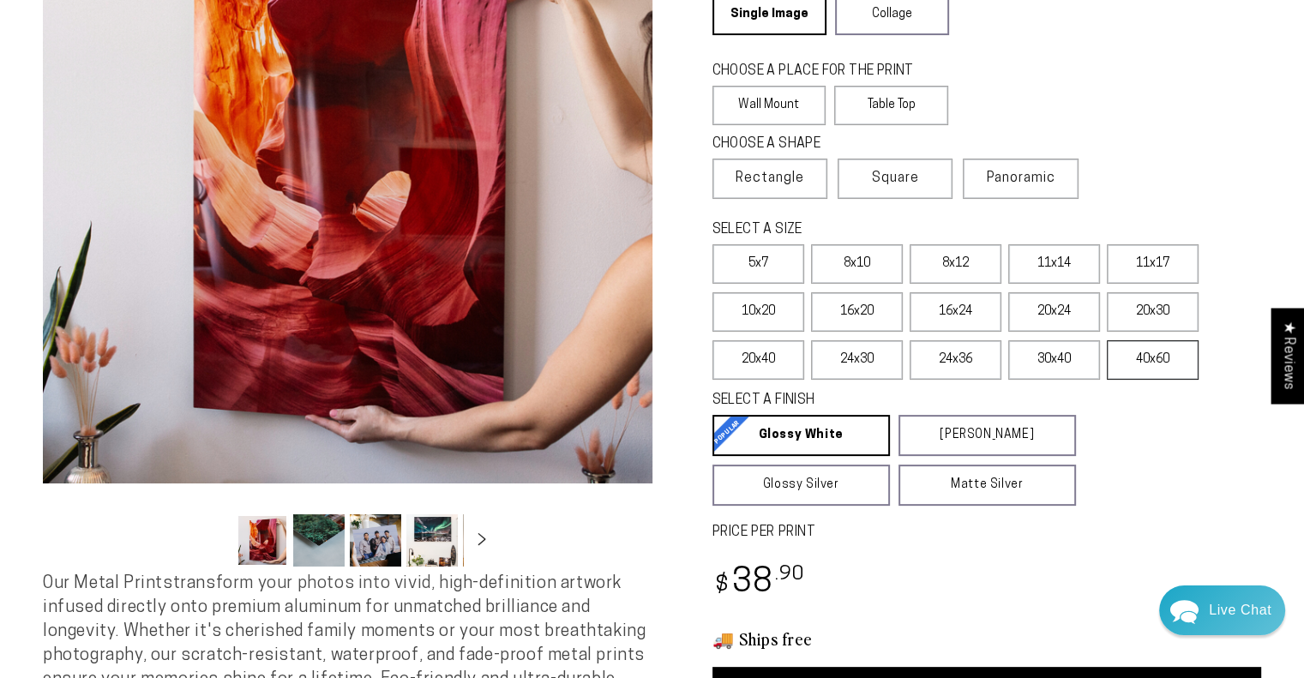
click at [1148, 370] on label "40x60" at bounding box center [1153, 359] width 92 height 39
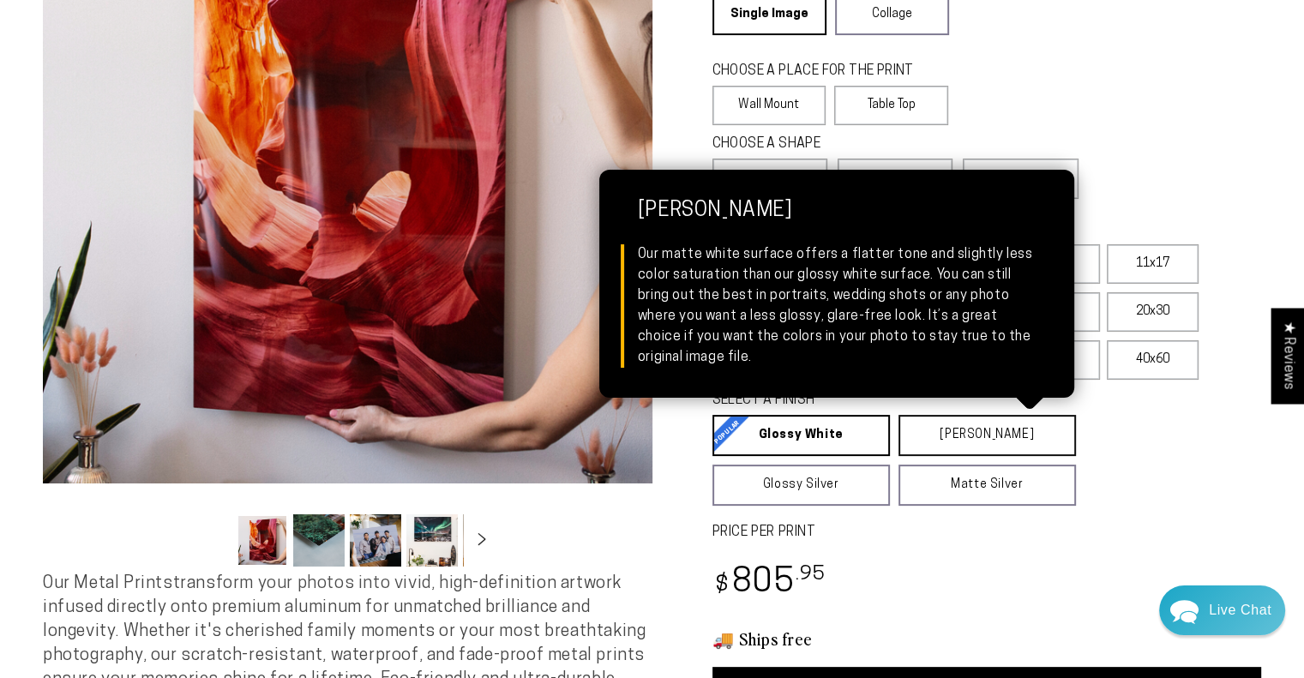
click at [1004, 436] on link "Matte White Matte White Our matte white surface offers a flatter tone and sligh…" at bounding box center [987, 435] width 177 height 41
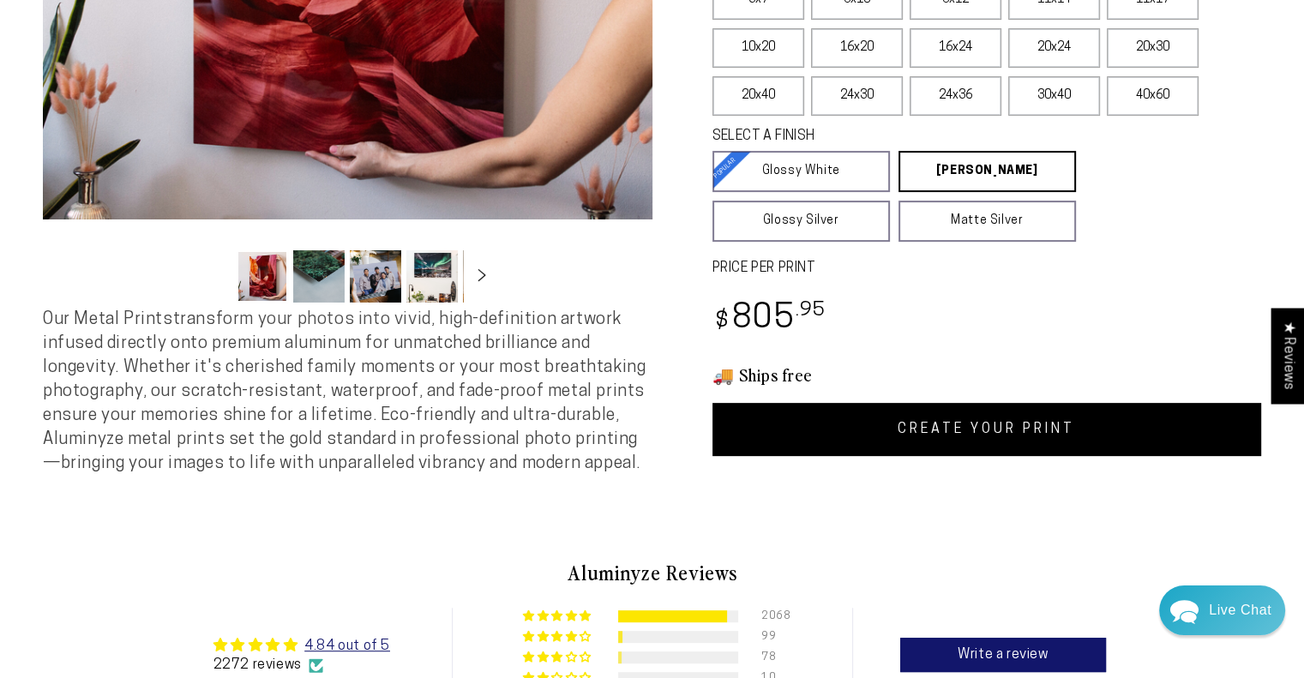
scroll to position [598, 0]
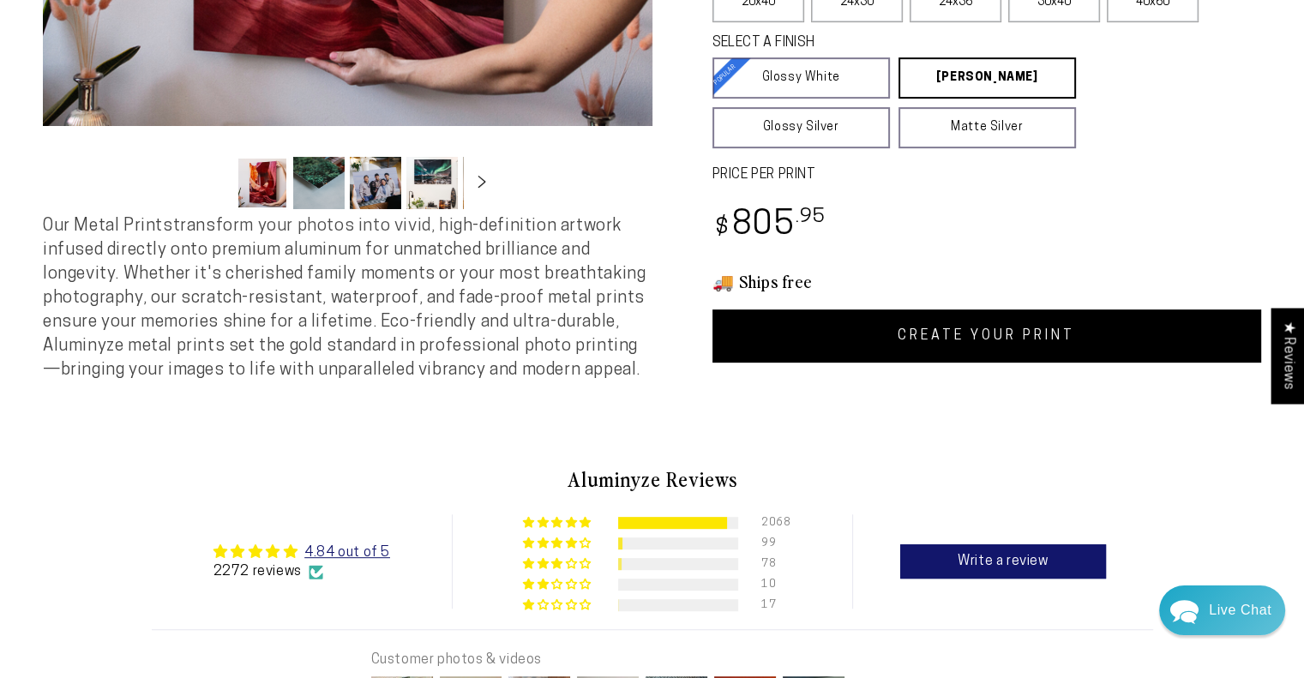
click at [1056, 340] on link "CREATE YOUR PRINT" at bounding box center [987, 336] width 550 height 53
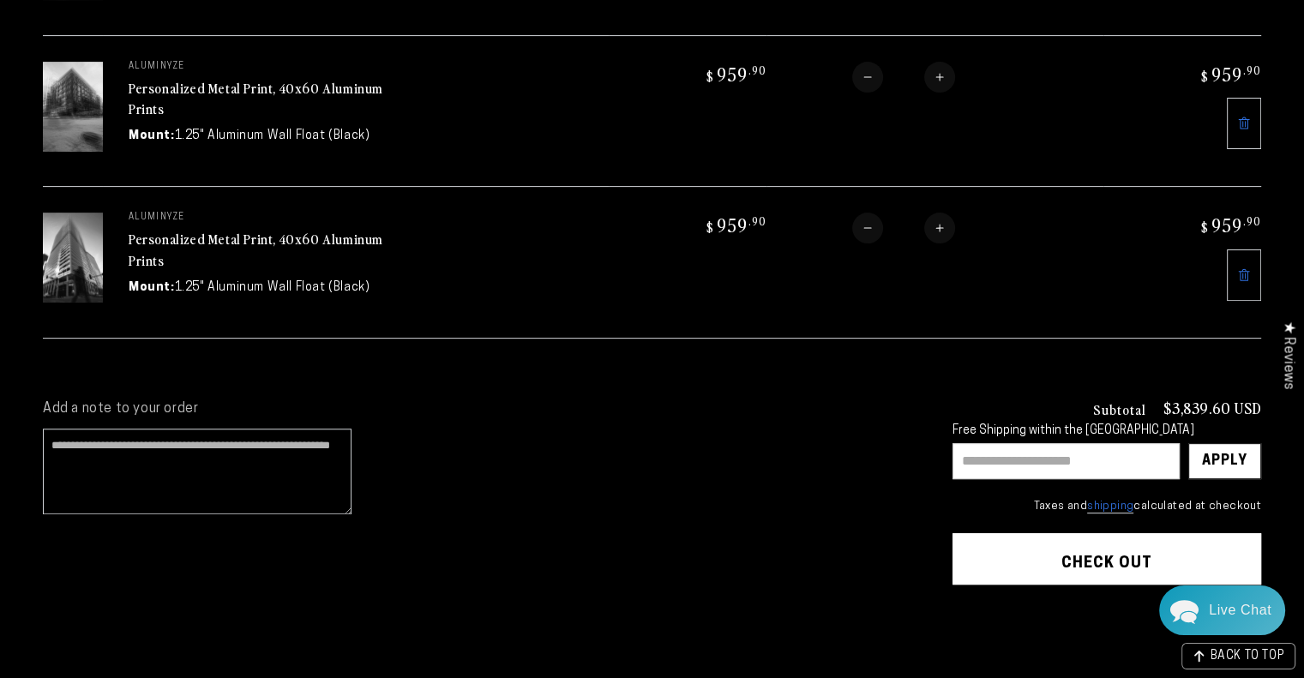
scroll to position [550, 0]
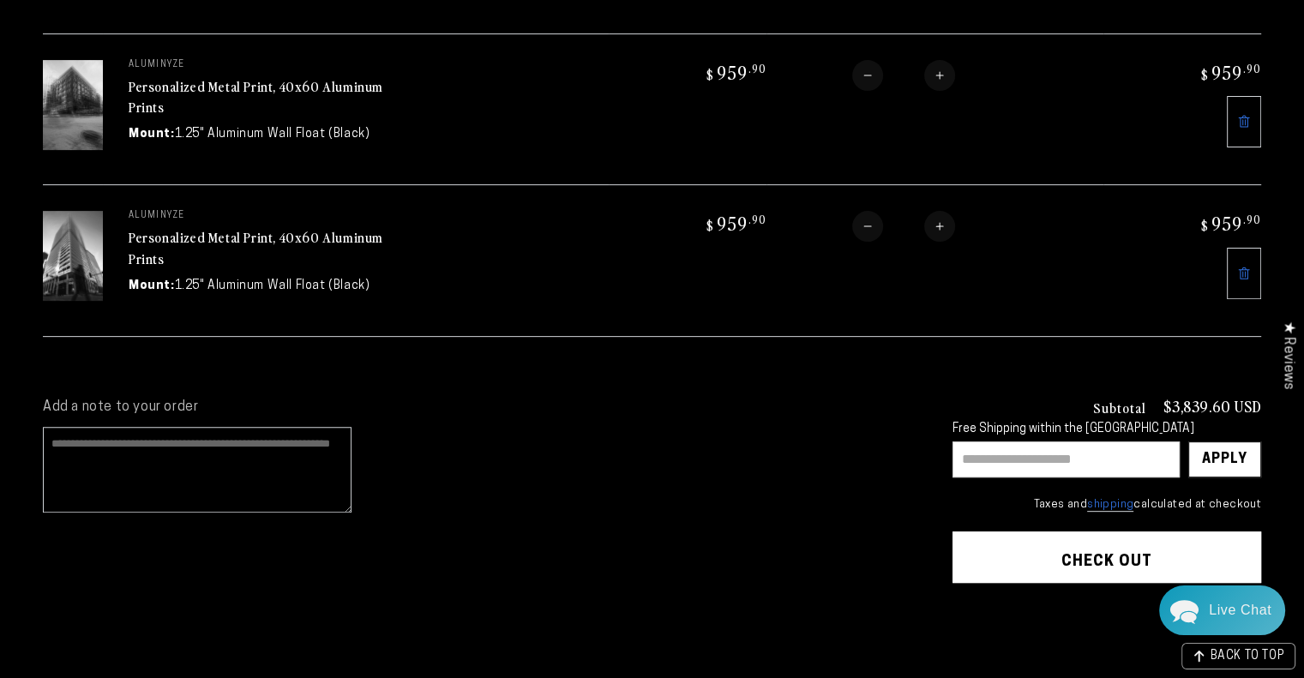
click at [101, 438] on textarea "Add a note to your order" at bounding box center [197, 470] width 309 height 86
type textarea "*"
type textarea "**********"
click at [1055, 454] on input "text" at bounding box center [1066, 460] width 227 height 36
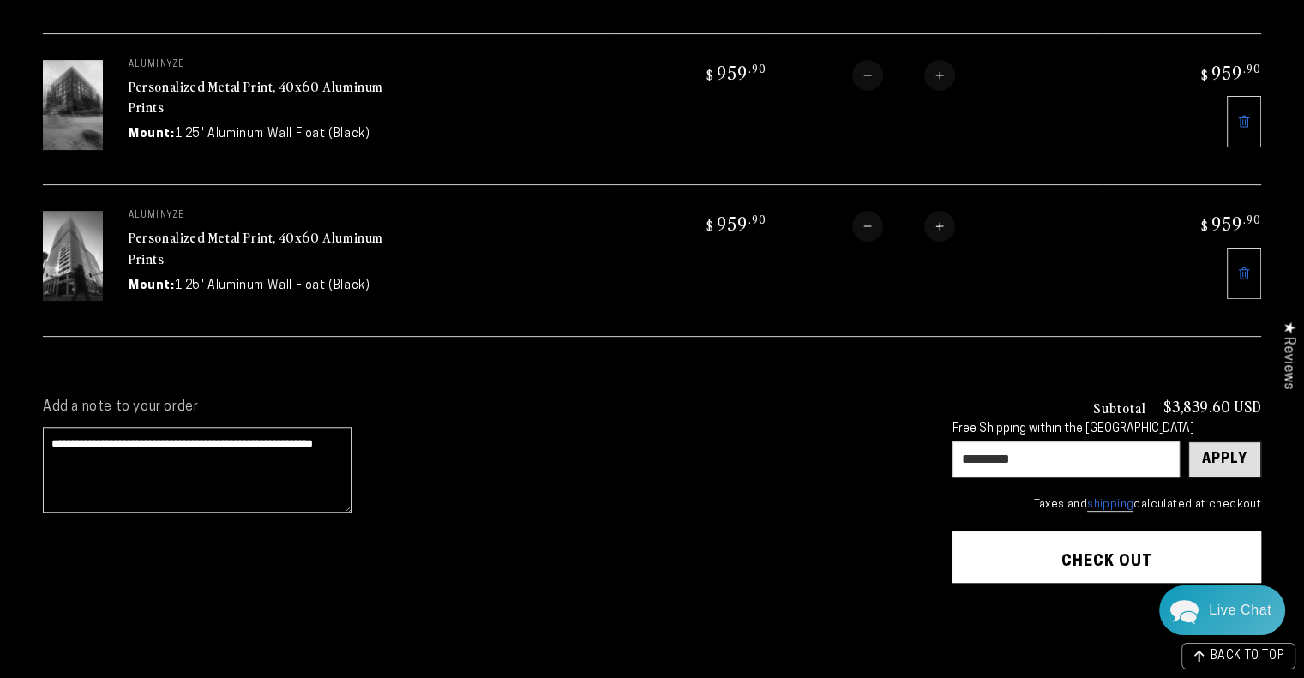
click at [1237, 456] on div "Apply" at bounding box center [1224, 459] width 45 height 34
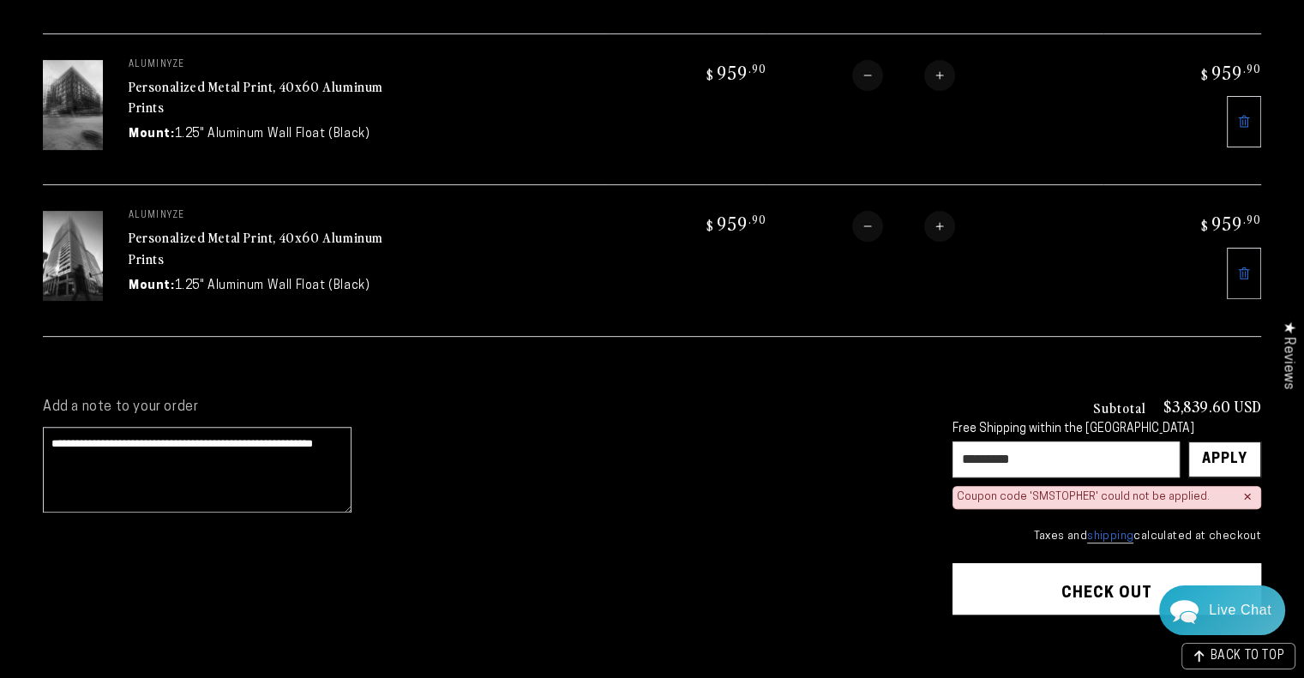
click at [972, 450] on input "*********" at bounding box center [1066, 460] width 227 height 36
click at [1245, 451] on div "Apply" at bounding box center [1224, 459] width 45 height 34
type input "*"
click at [1219, 457] on div "Apply" at bounding box center [1224, 459] width 45 height 34
click at [1005, 455] on input "*********" at bounding box center [1066, 460] width 227 height 36
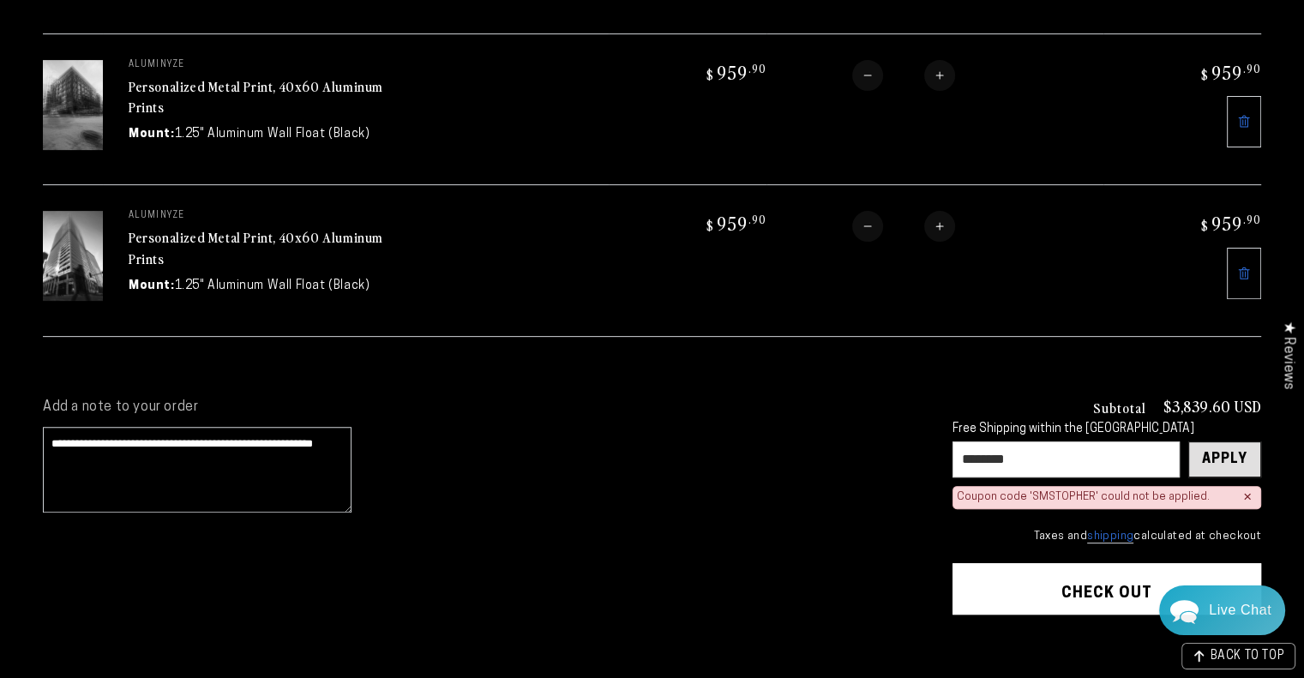
type input "********"
click at [1239, 455] on div "Apply" at bounding box center [1224, 459] width 45 height 34
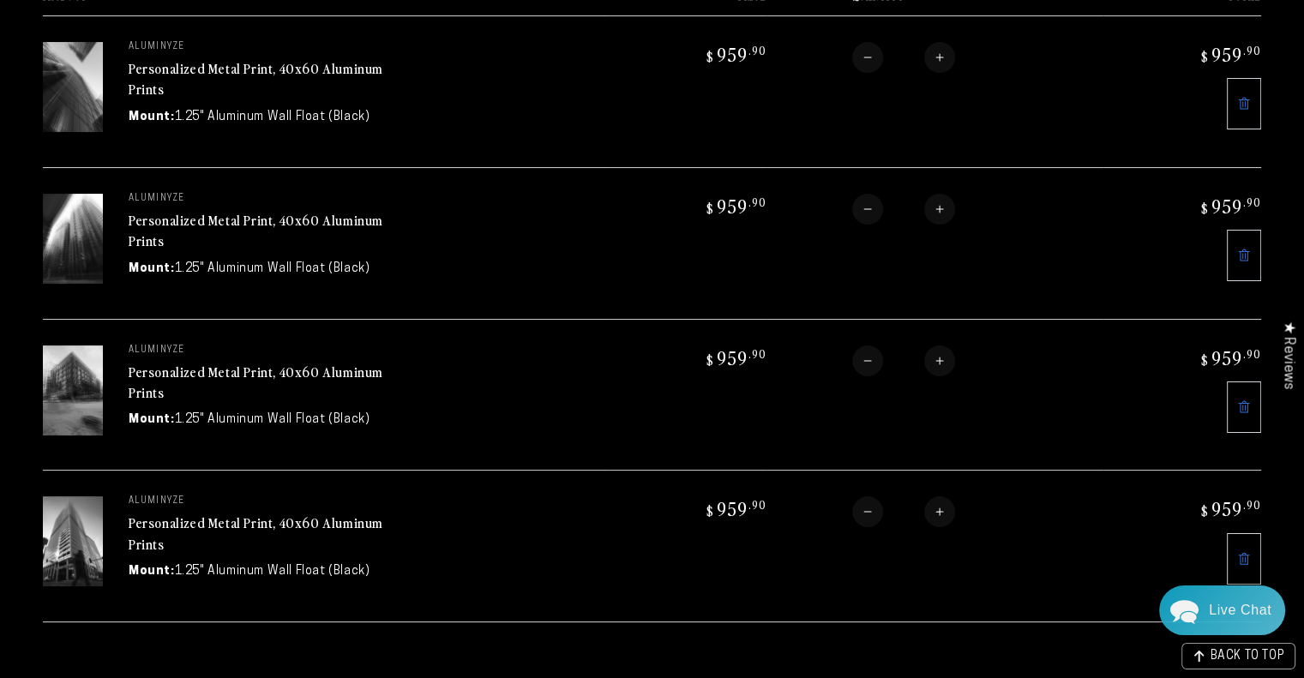
scroll to position [539, 0]
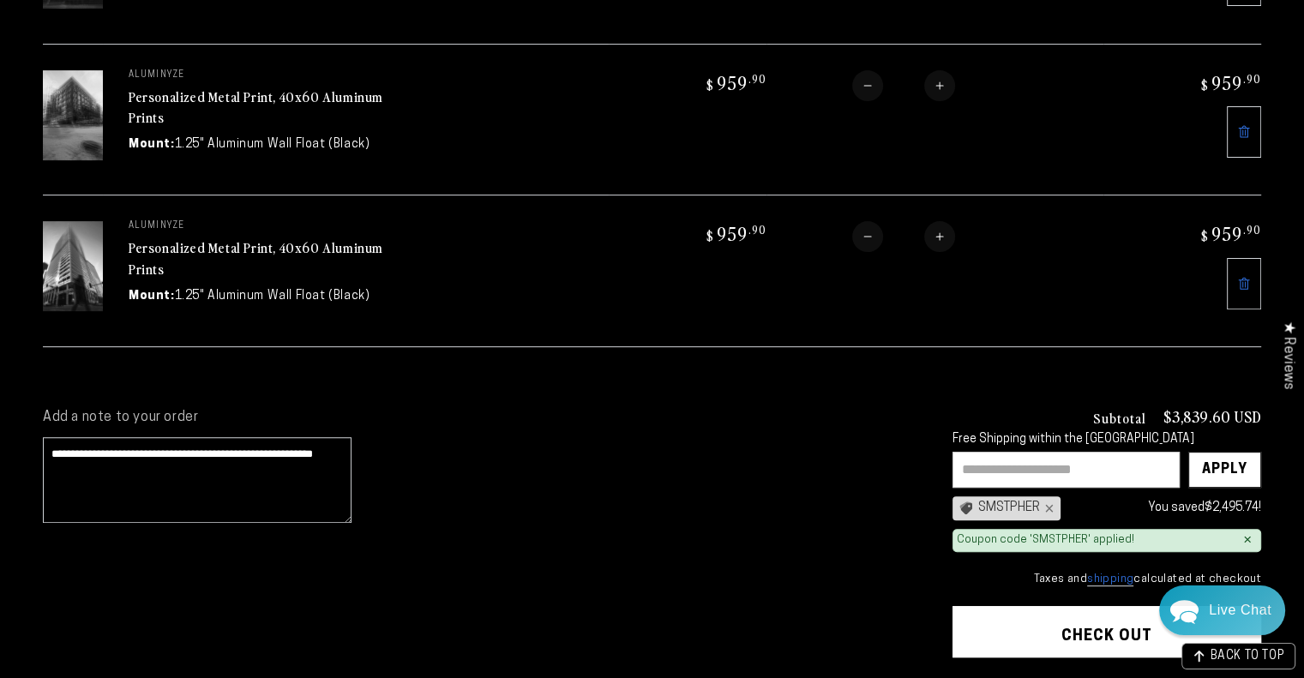
drag, startPoint x: 207, startPoint y: 447, endPoint x: 210, endPoint y: 456, distance: 9.8
click at [207, 448] on textarea "**********" at bounding box center [197, 480] width 309 height 86
click at [231, 466] on textarea "**********" at bounding box center [197, 480] width 309 height 86
type textarea "**********"
click at [1070, 622] on button "Check out" at bounding box center [1107, 631] width 309 height 51
